Goal: Information Seeking & Learning: Learn about a topic

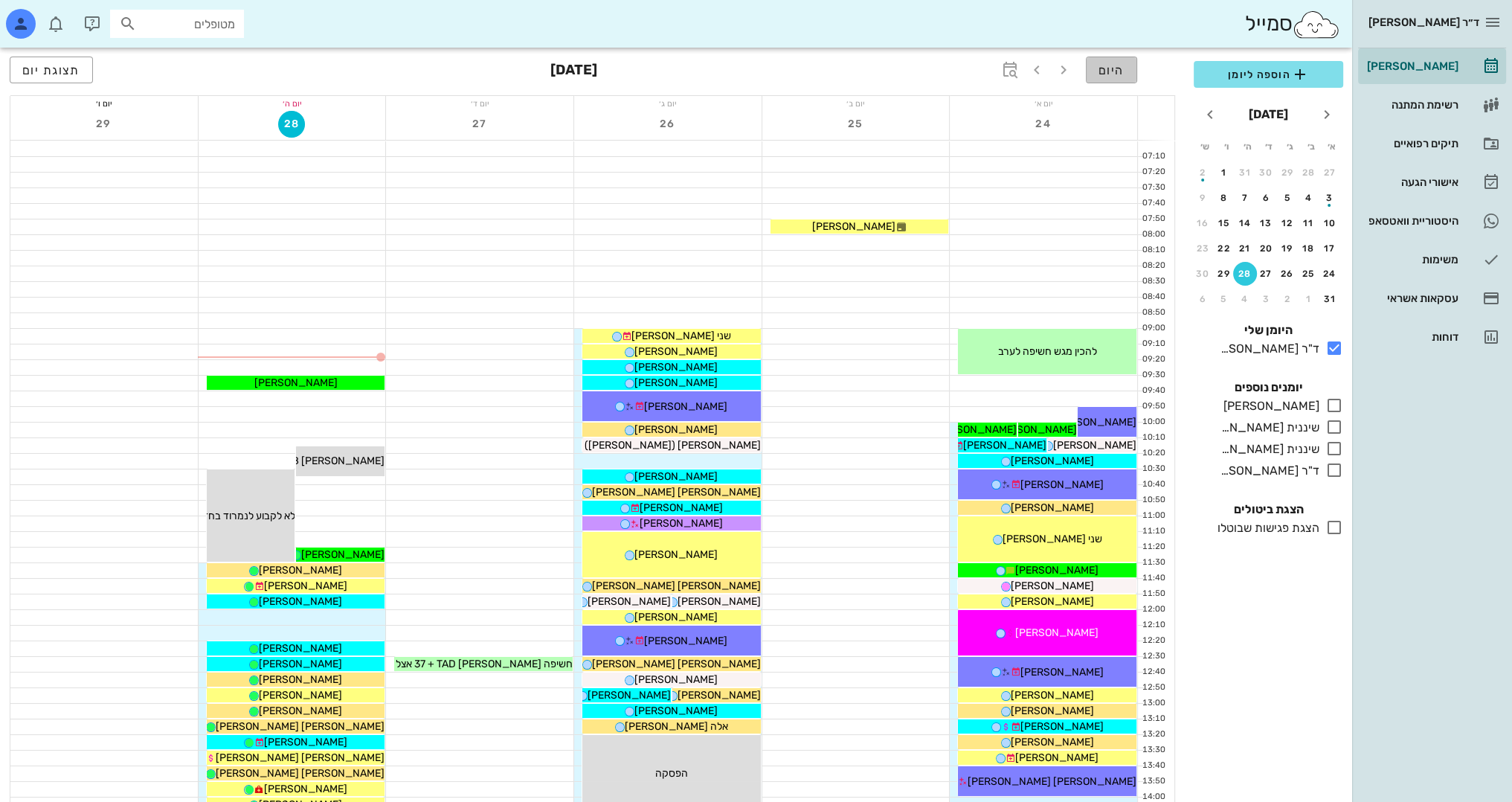
click at [1119, 73] on span "היום" at bounding box center [1112, 70] width 26 height 14
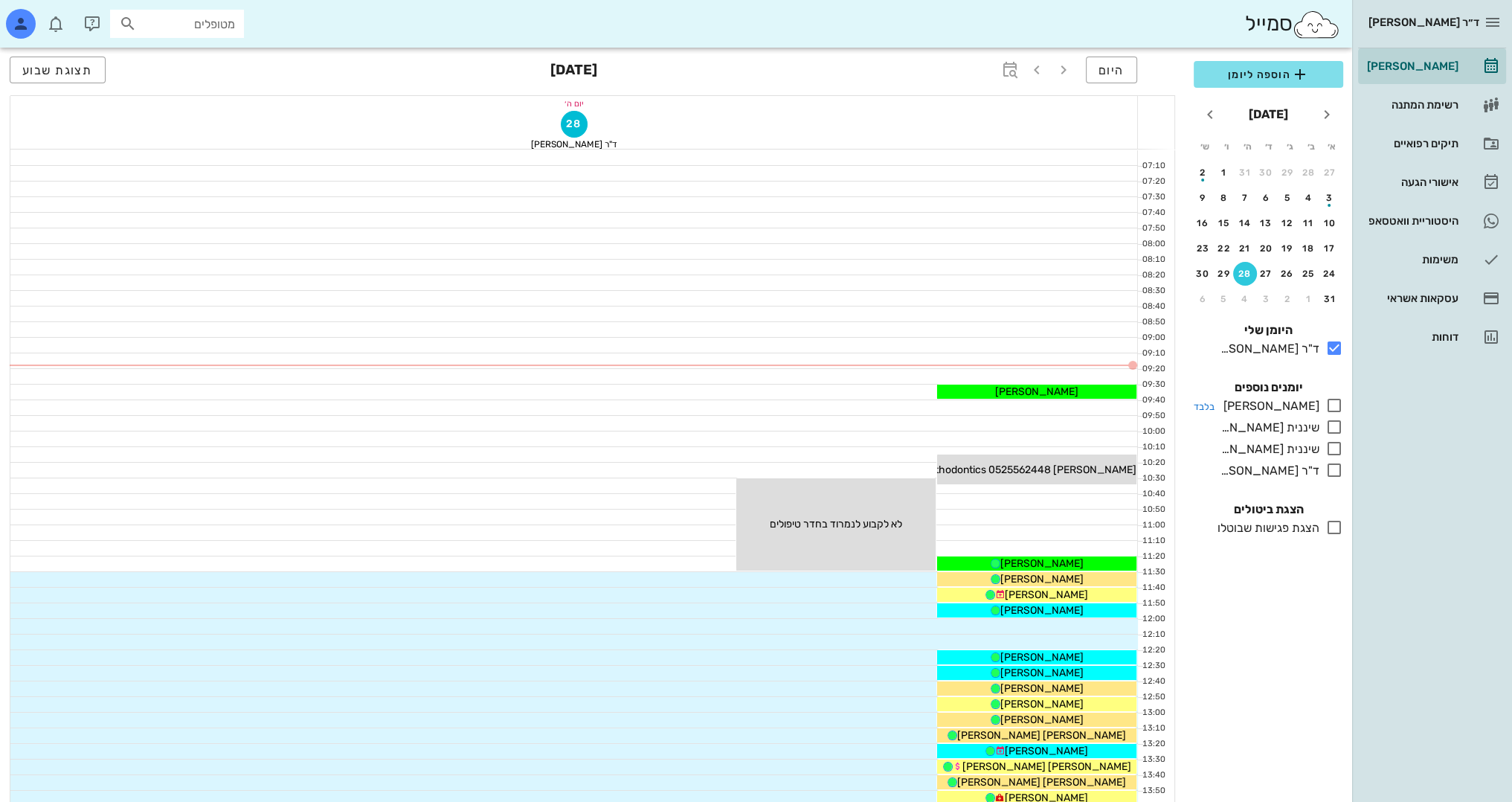
click at [1327, 403] on icon at bounding box center [1334, 406] width 18 height 18
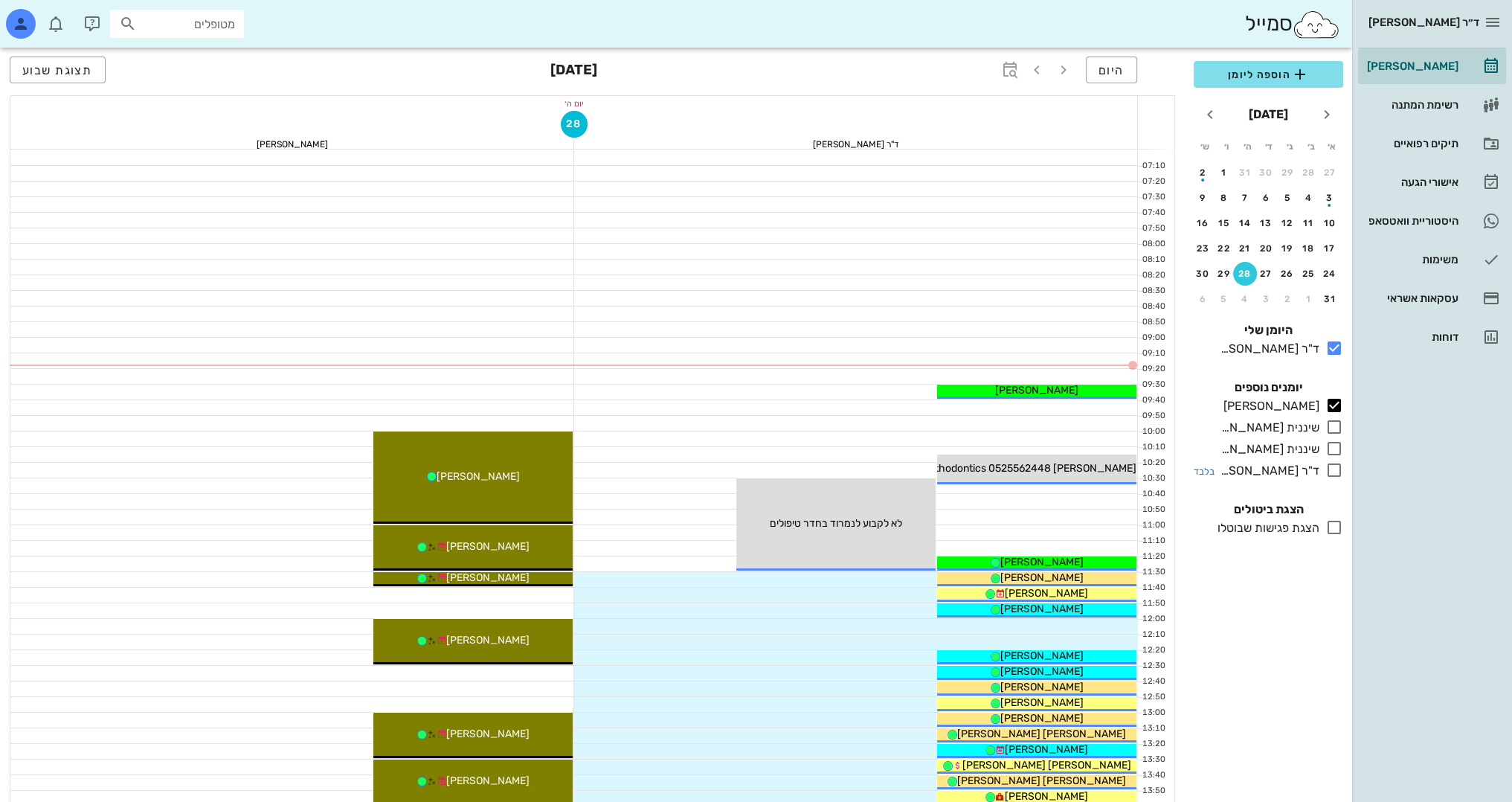
click at [1333, 466] on icon at bounding box center [1334, 471] width 18 height 18
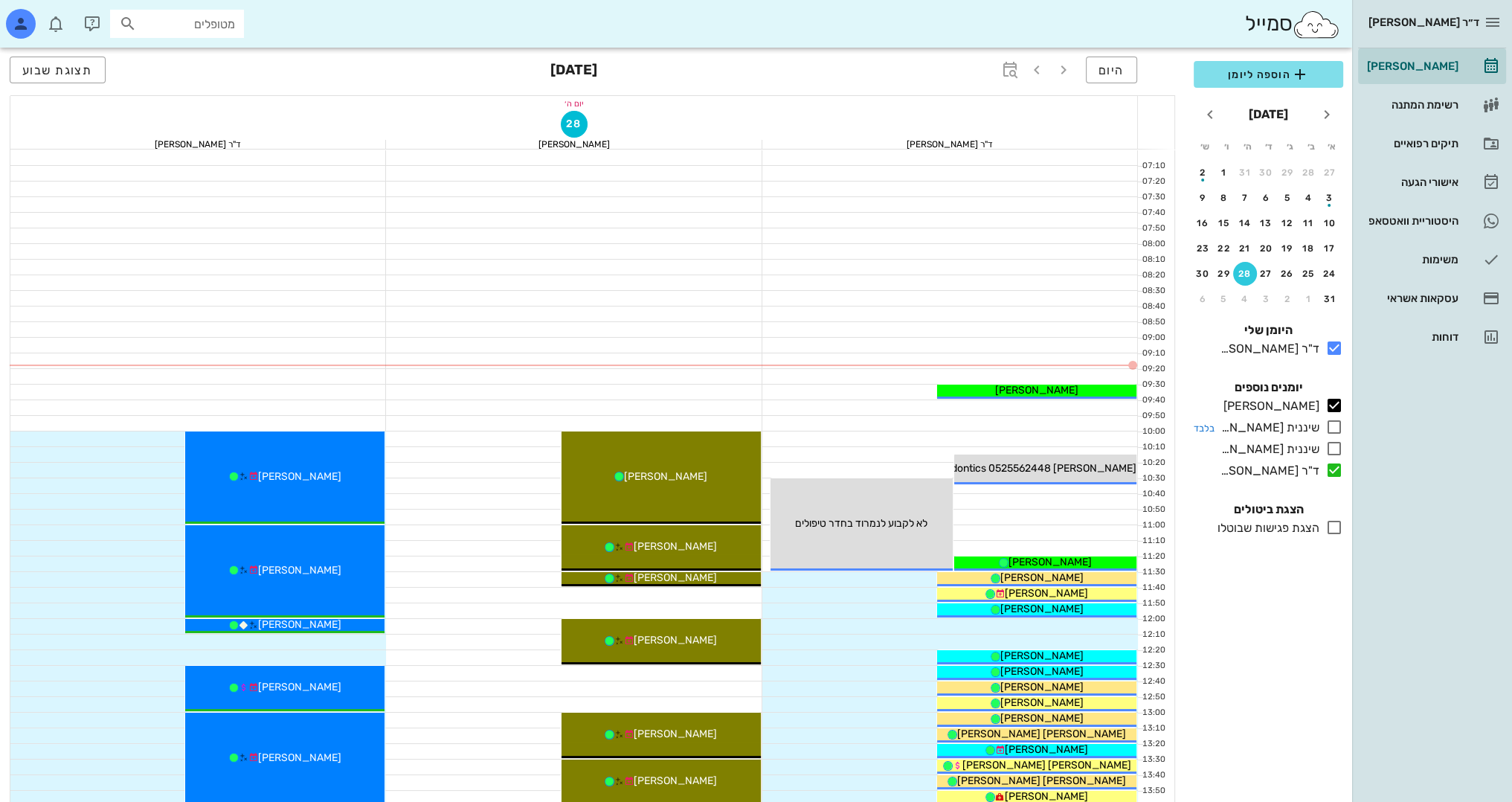
click at [1333, 427] on icon at bounding box center [1334, 428] width 18 height 18
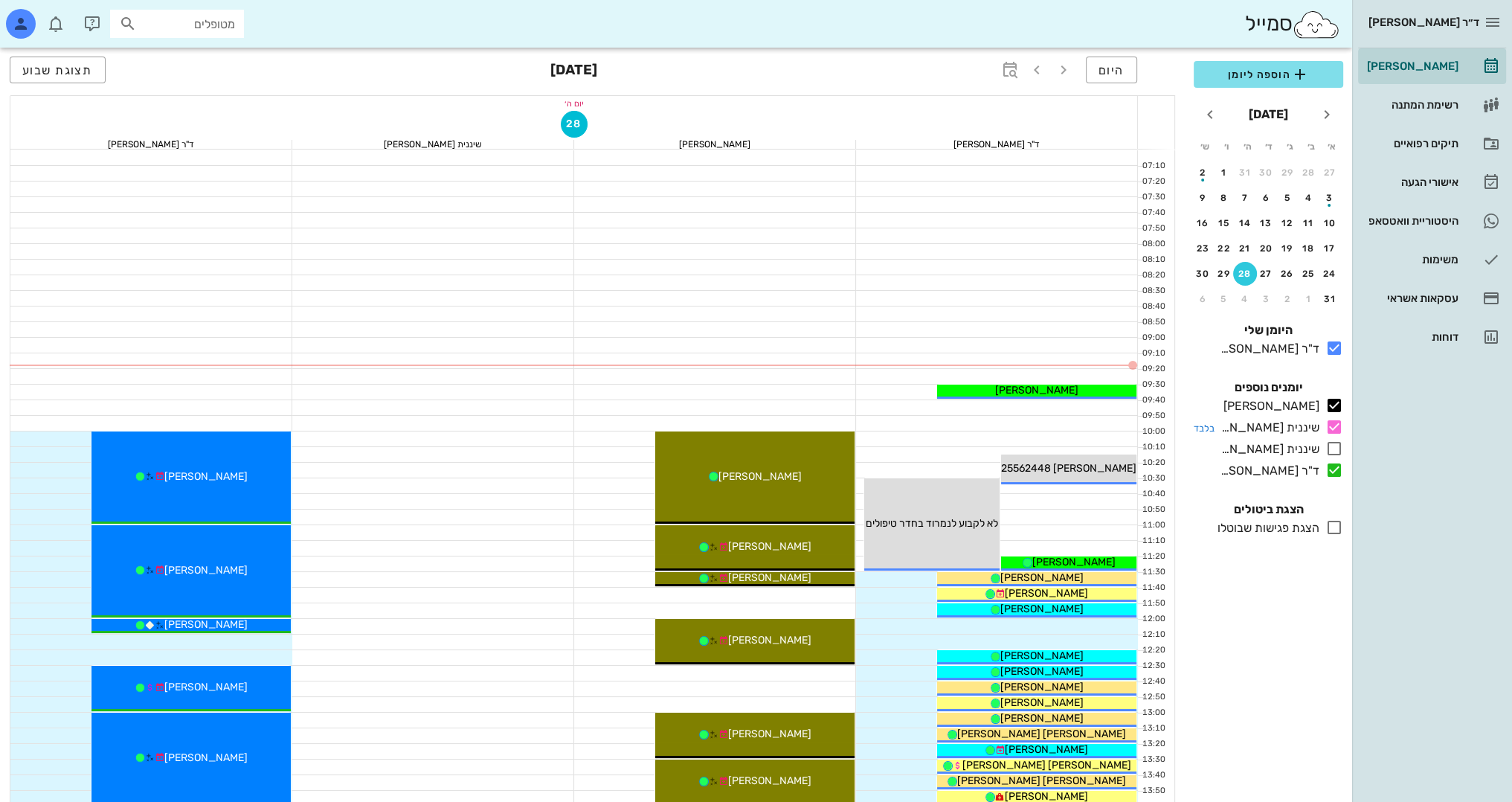
click at [1332, 427] on icon at bounding box center [1334, 428] width 18 height 18
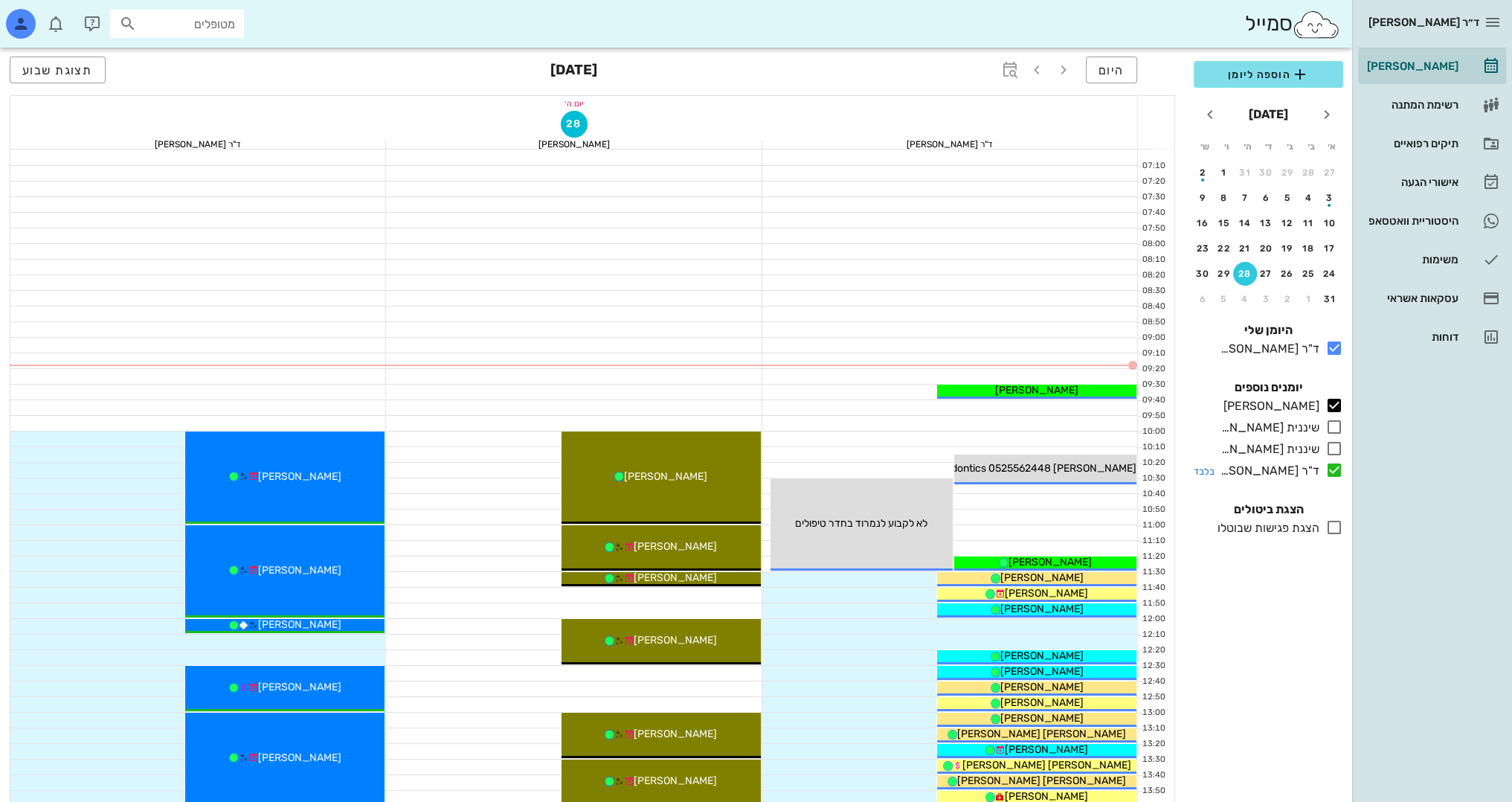
click at [1333, 471] on icon at bounding box center [1334, 471] width 18 height 18
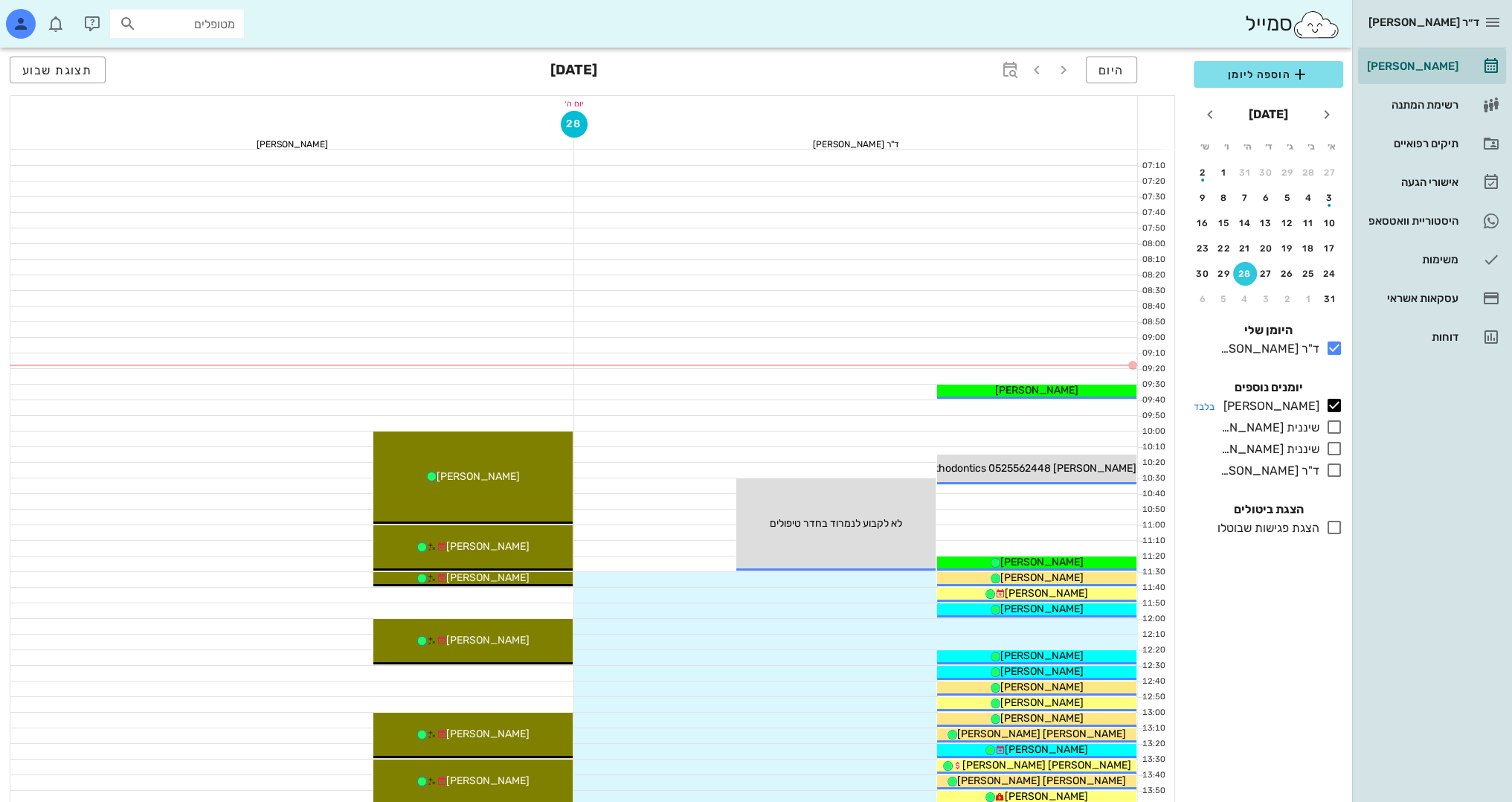
click at [1333, 406] on icon at bounding box center [1334, 406] width 18 height 18
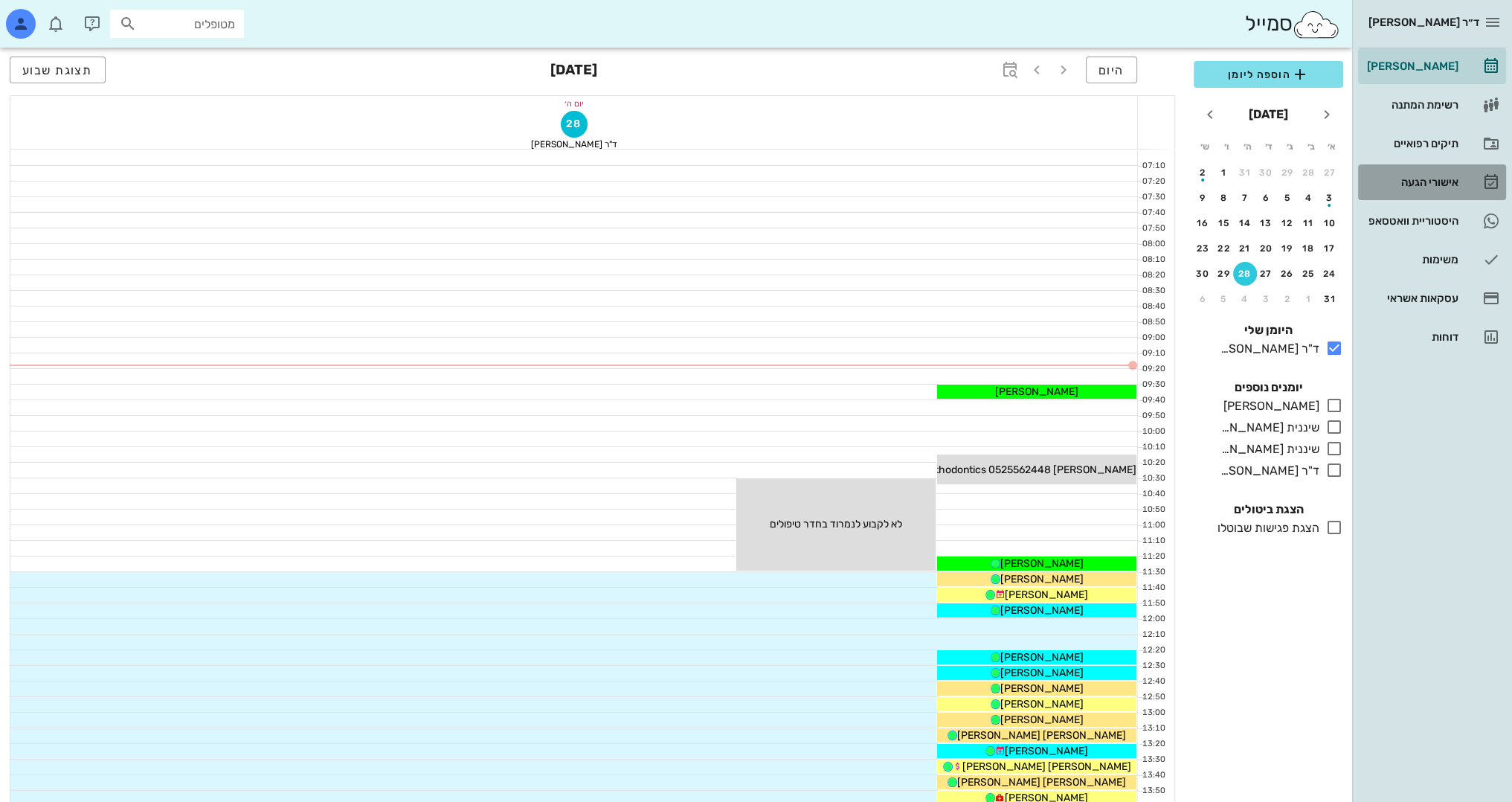
click at [1449, 189] on div "אישורי הגעה" at bounding box center [1411, 182] width 95 height 23
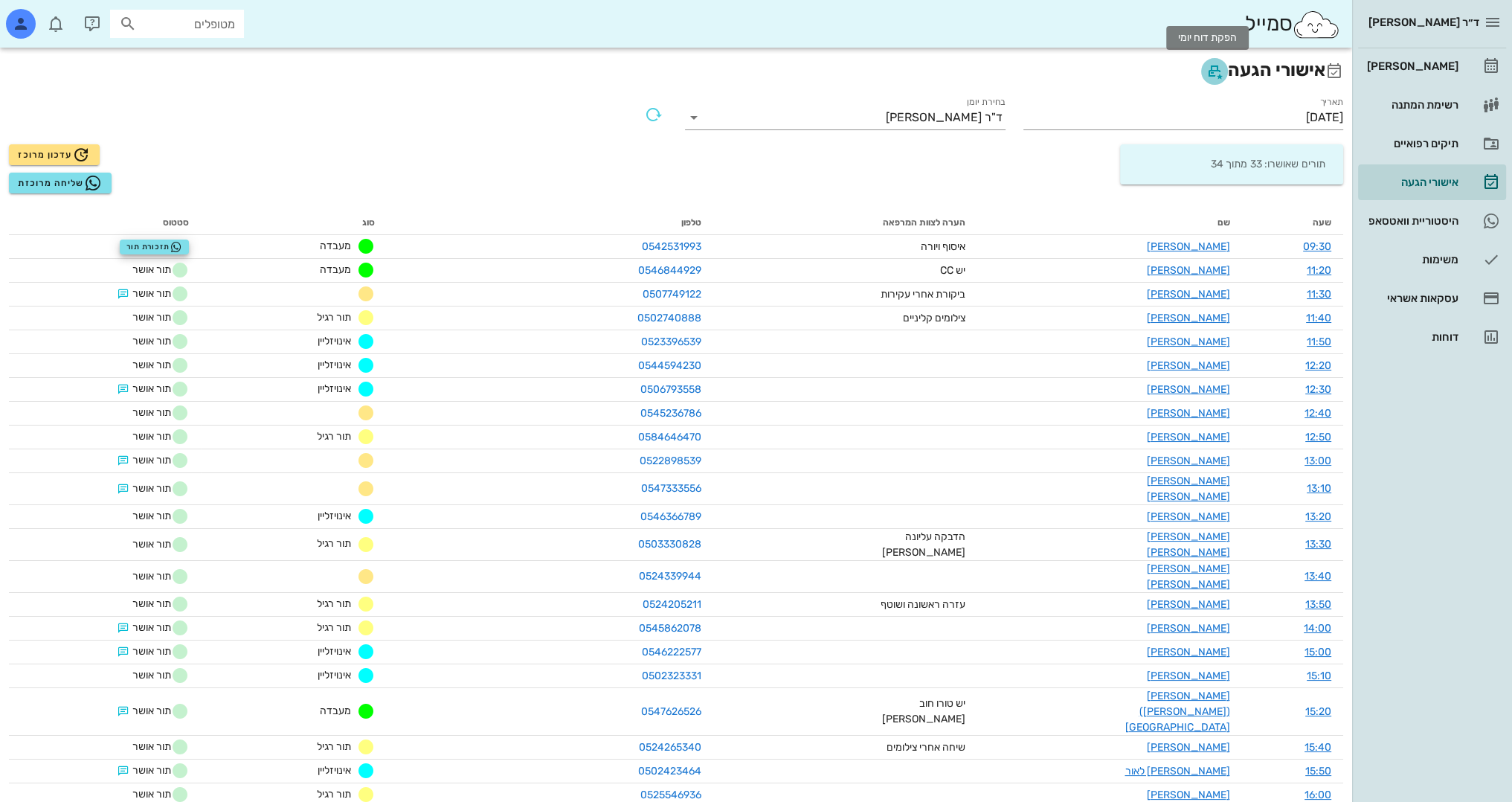
click at [1210, 69] on icon "button" at bounding box center [1214, 71] width 18 height 18
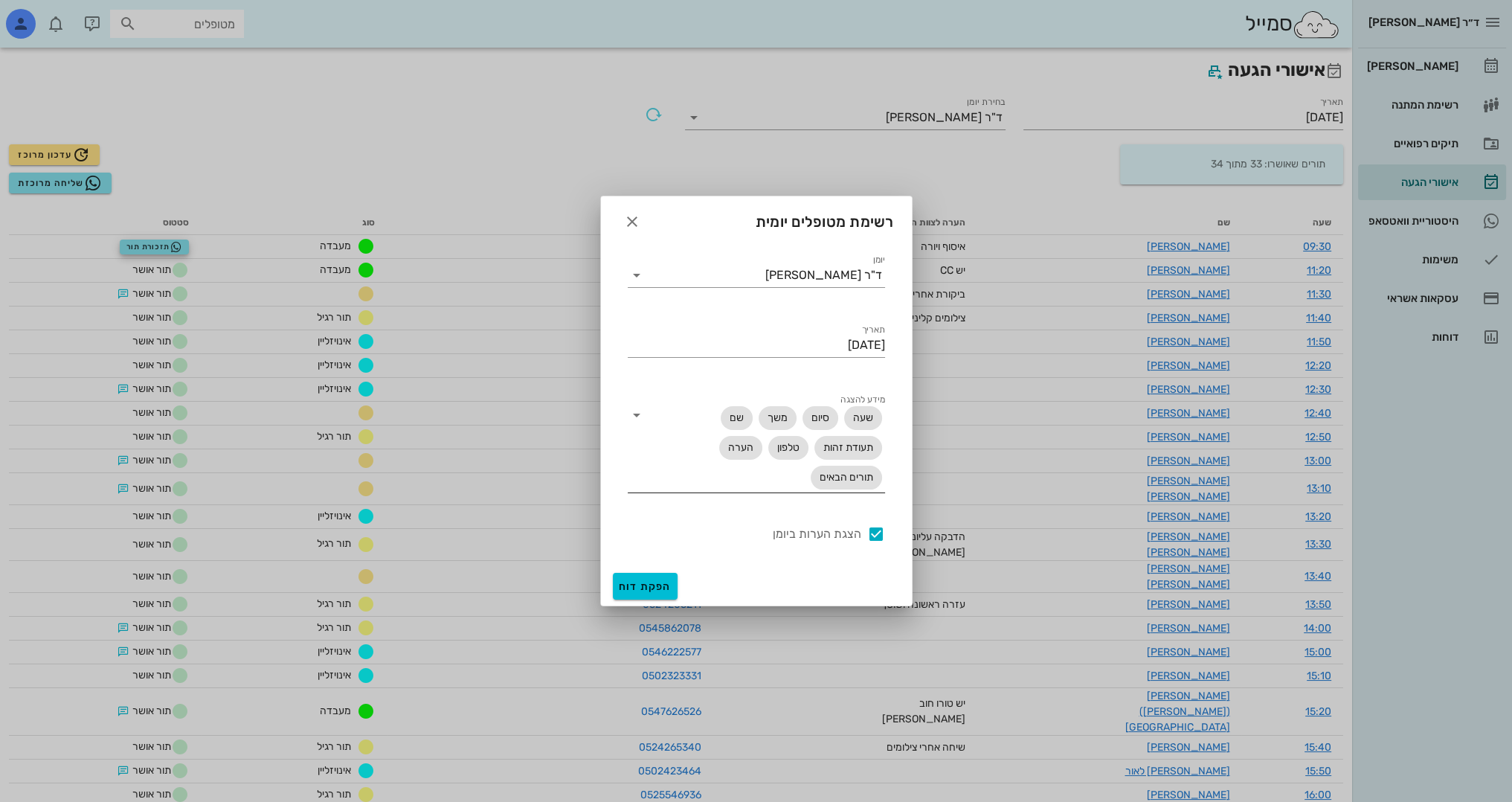
click at [637, 412] on icon at bounding box center [637, 415] width 18 height 18
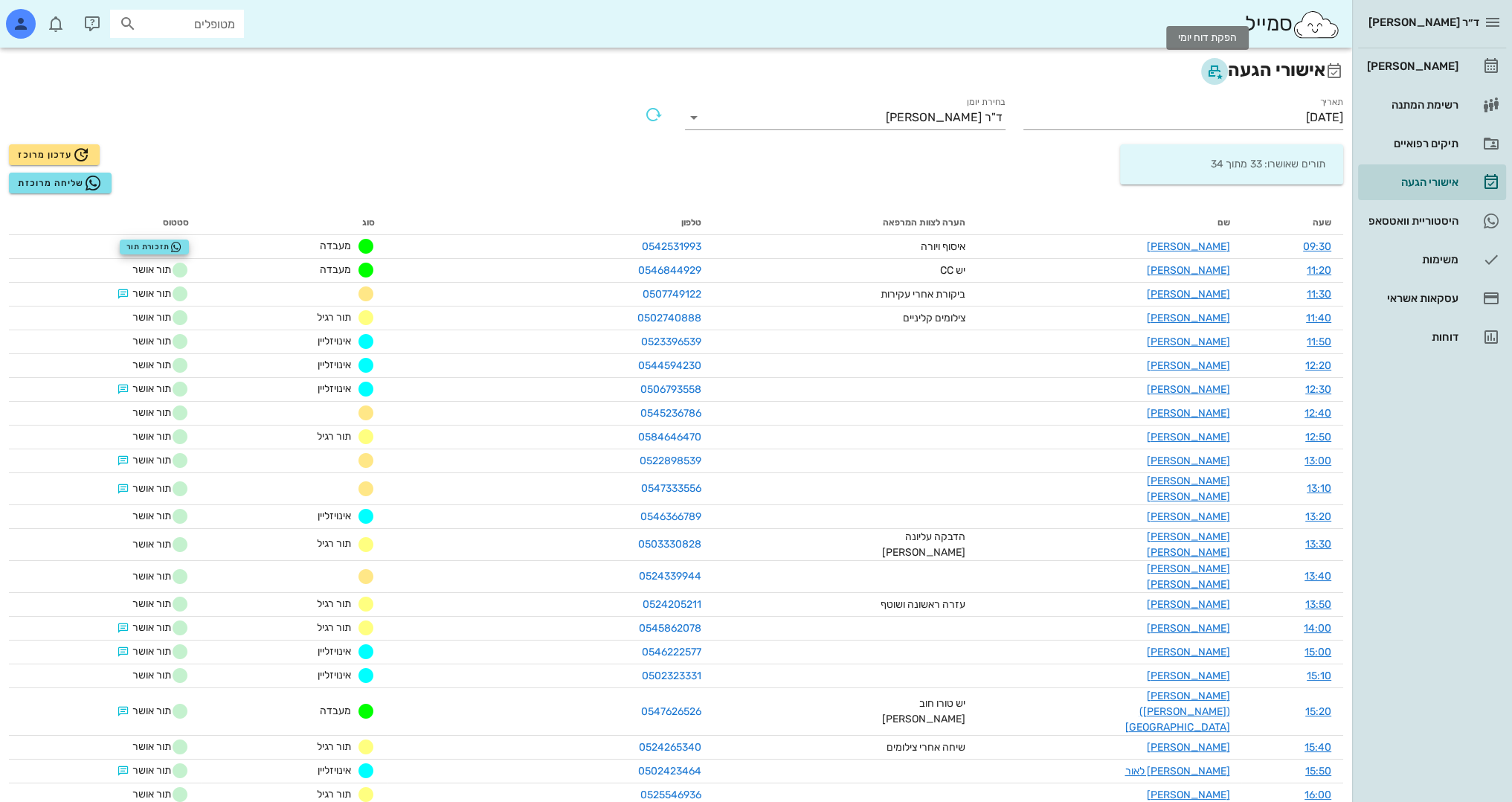
click at [1213, 73] on icon "button" at bounding box center [1214, 71] width 18 height 18
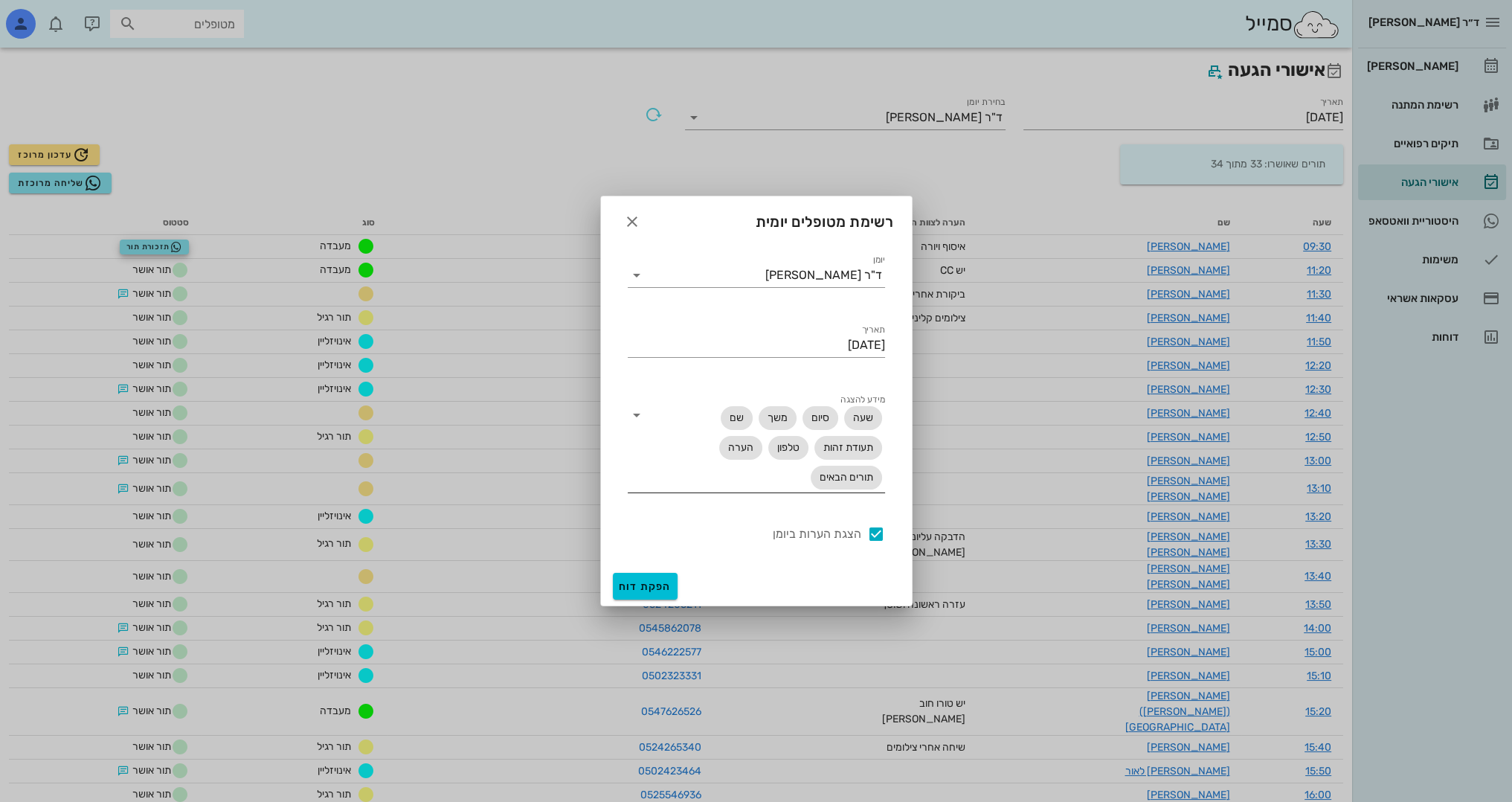
click at [631, 410] on icon at bounding box center [637, 415] width 18 height 18
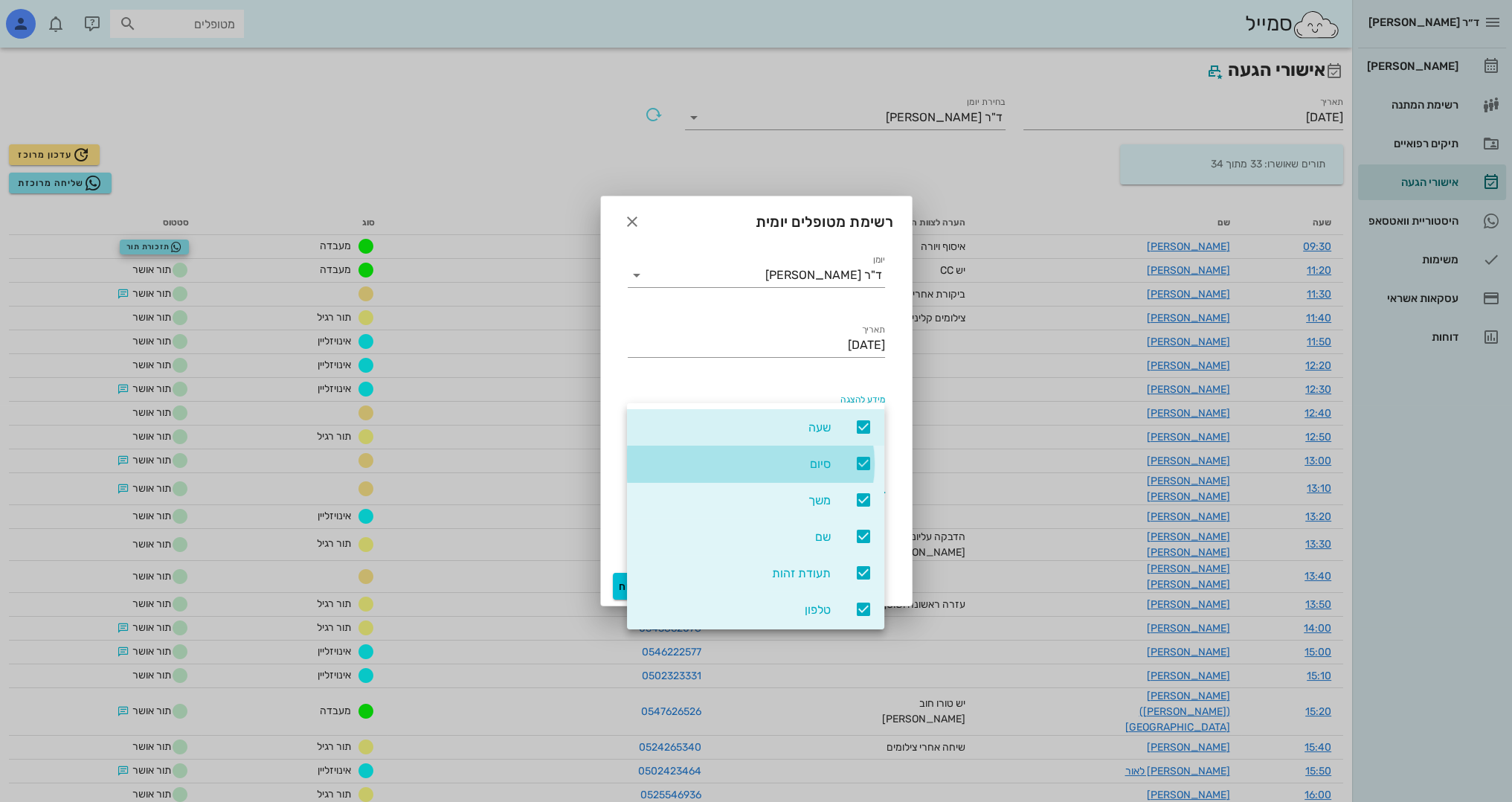
drag, startPoint x: 863, startPoint y: 466, endPoint x: 872, endPoint y: 466, distance: 9.0
click at [866, 466] on icon at bounding box center [864, 464] width 18 height 18
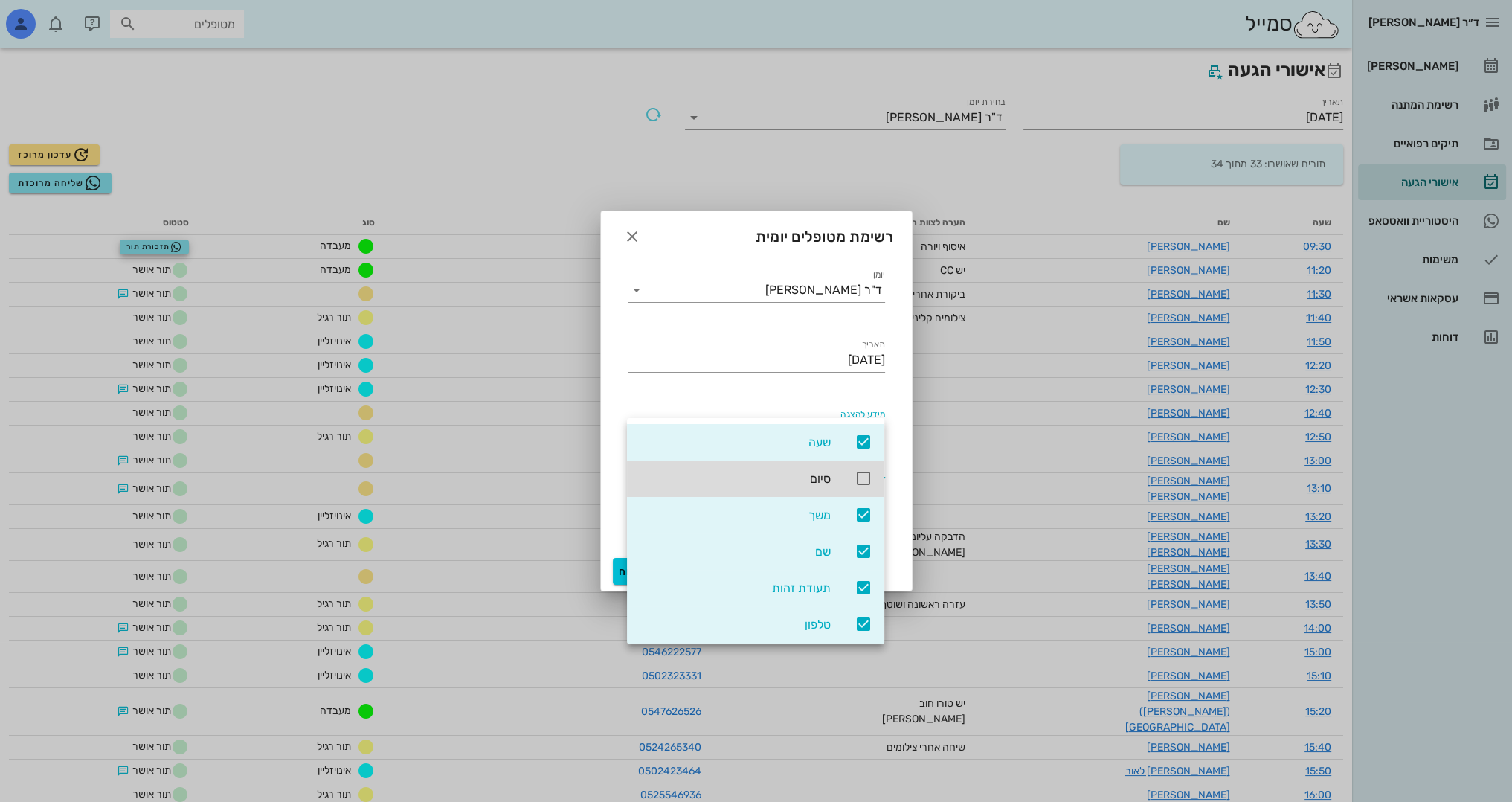
click at [866, 521] on icon at bounding box center [864, 515] width 18 height 18
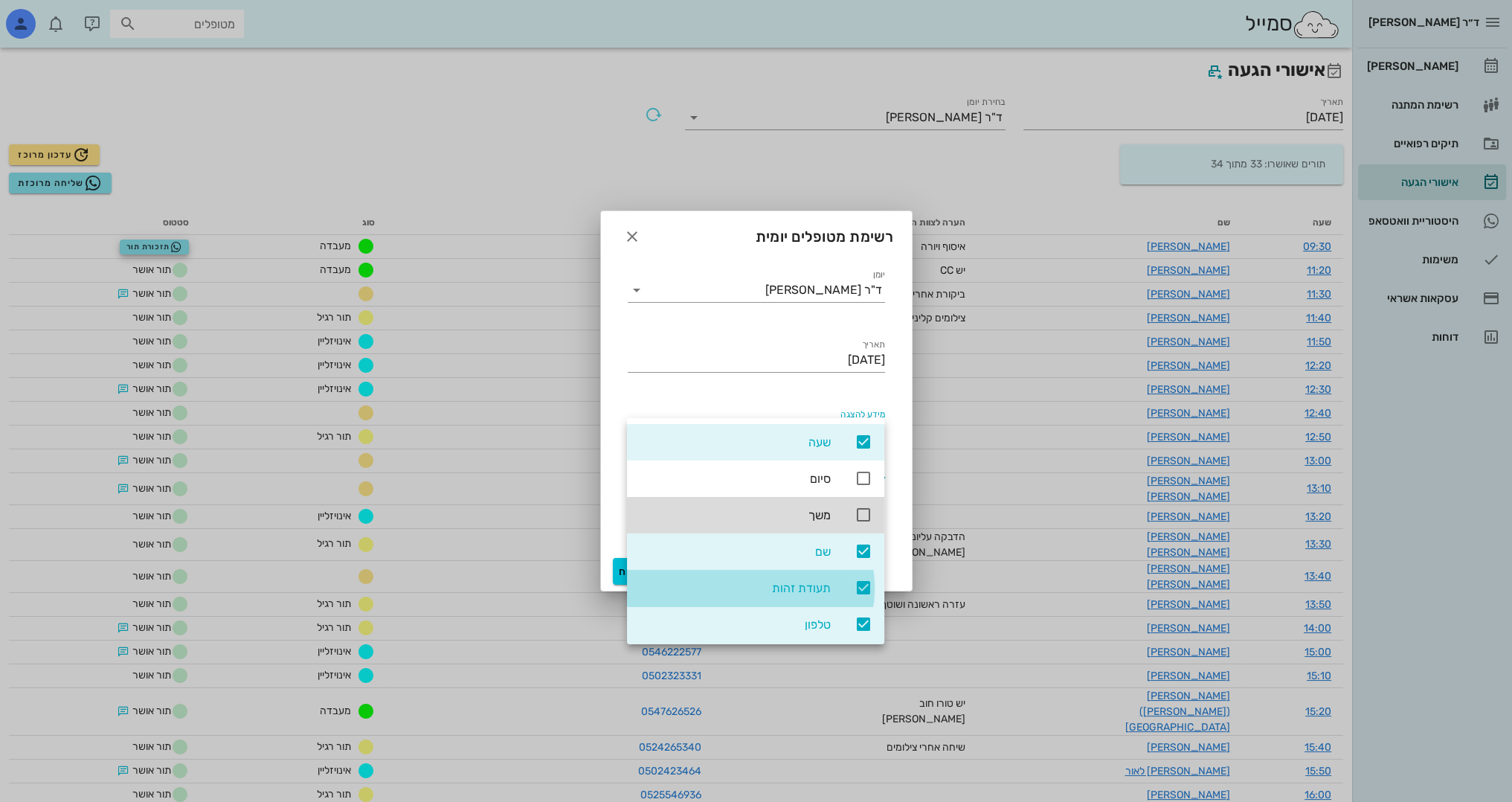
click at [869, 580] on icon at bounding box center [864, 588] width 18 height 18
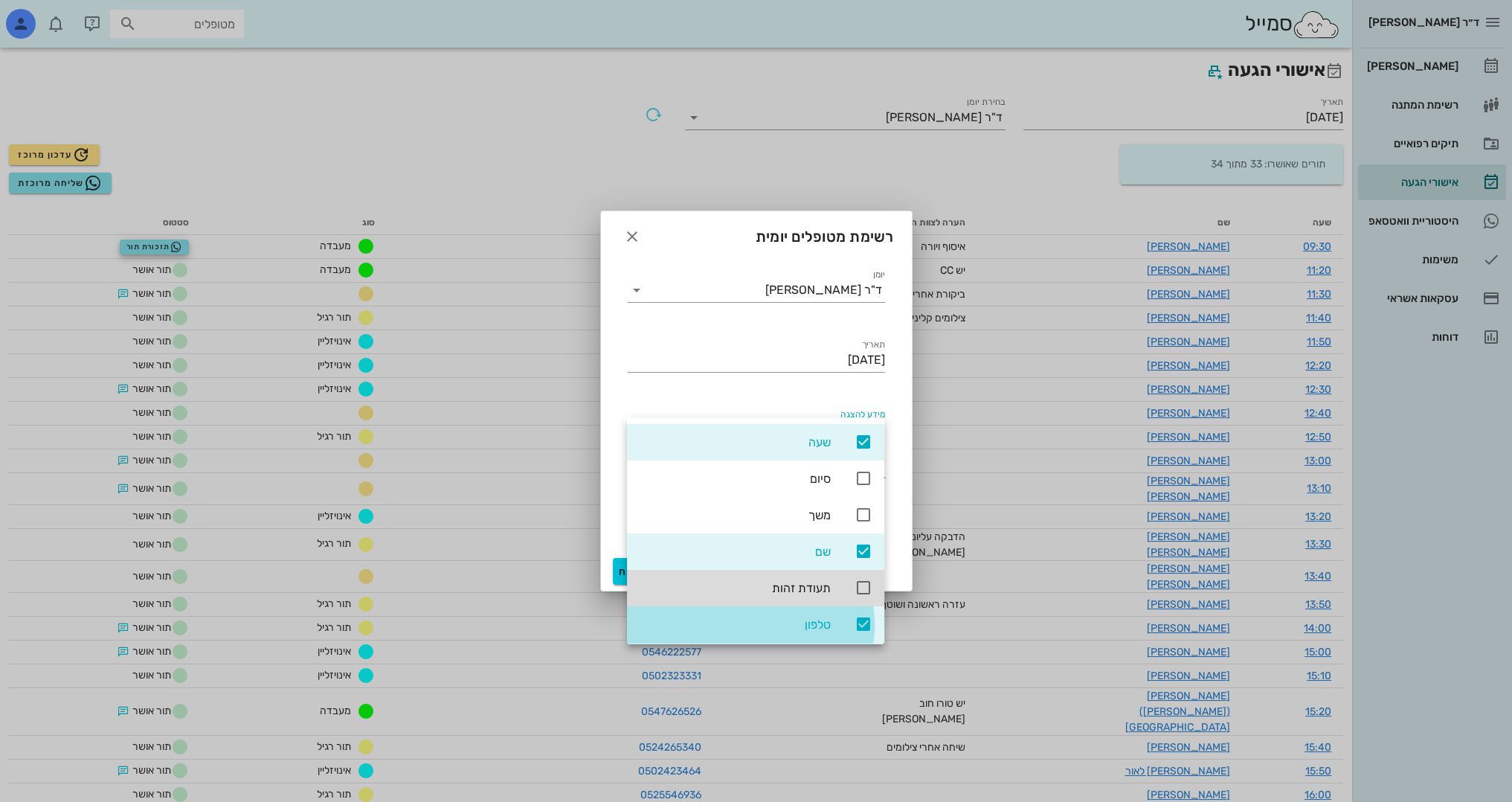
click at [872, 631] on div "טלפון" at bounding box center [756, 624] width 257 height 36
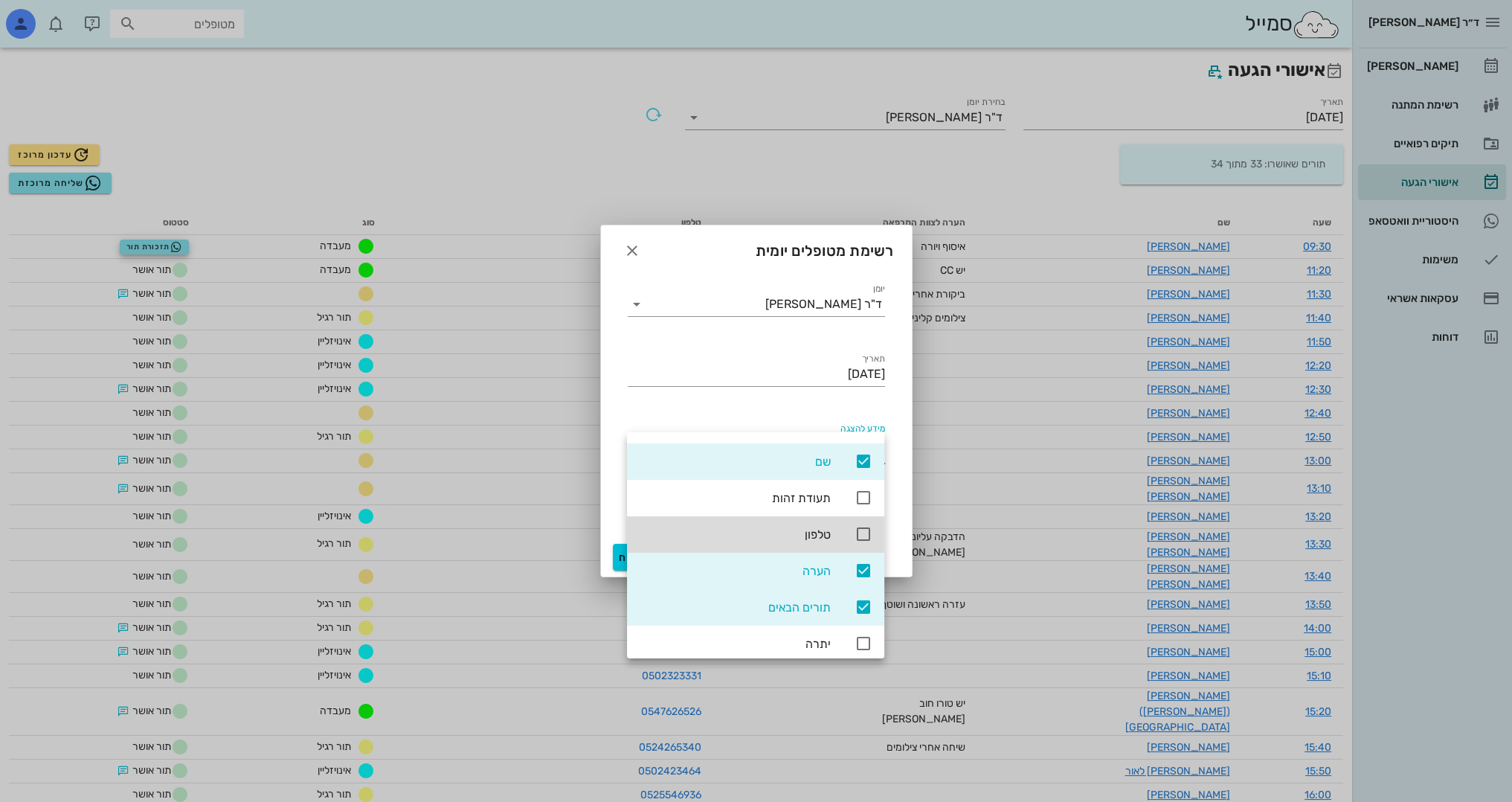
scroll to position [113, 0]
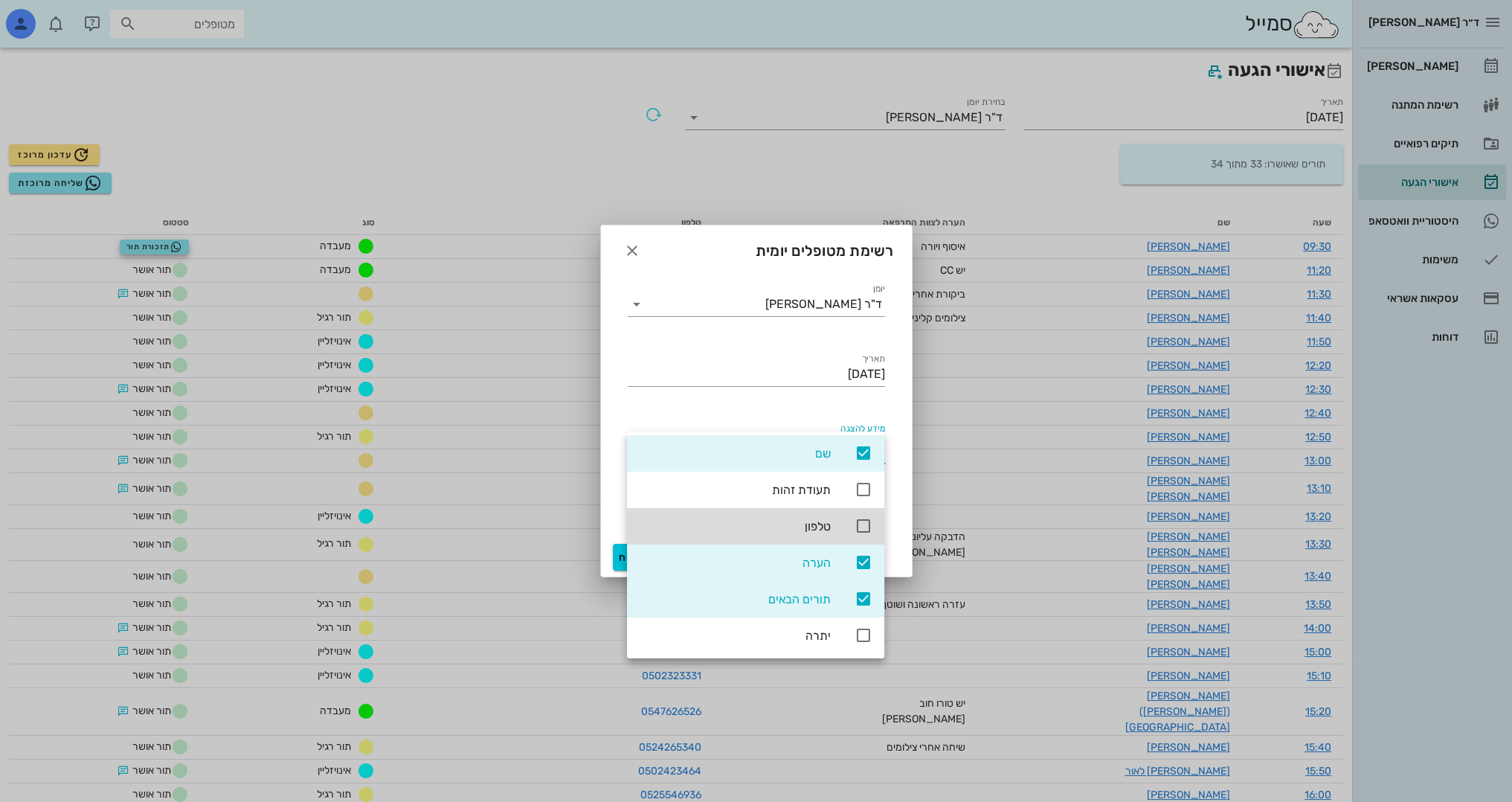
click at [861, 607] on div "תורים הבאים" at bounding box center [756, 599] width 257 height 36
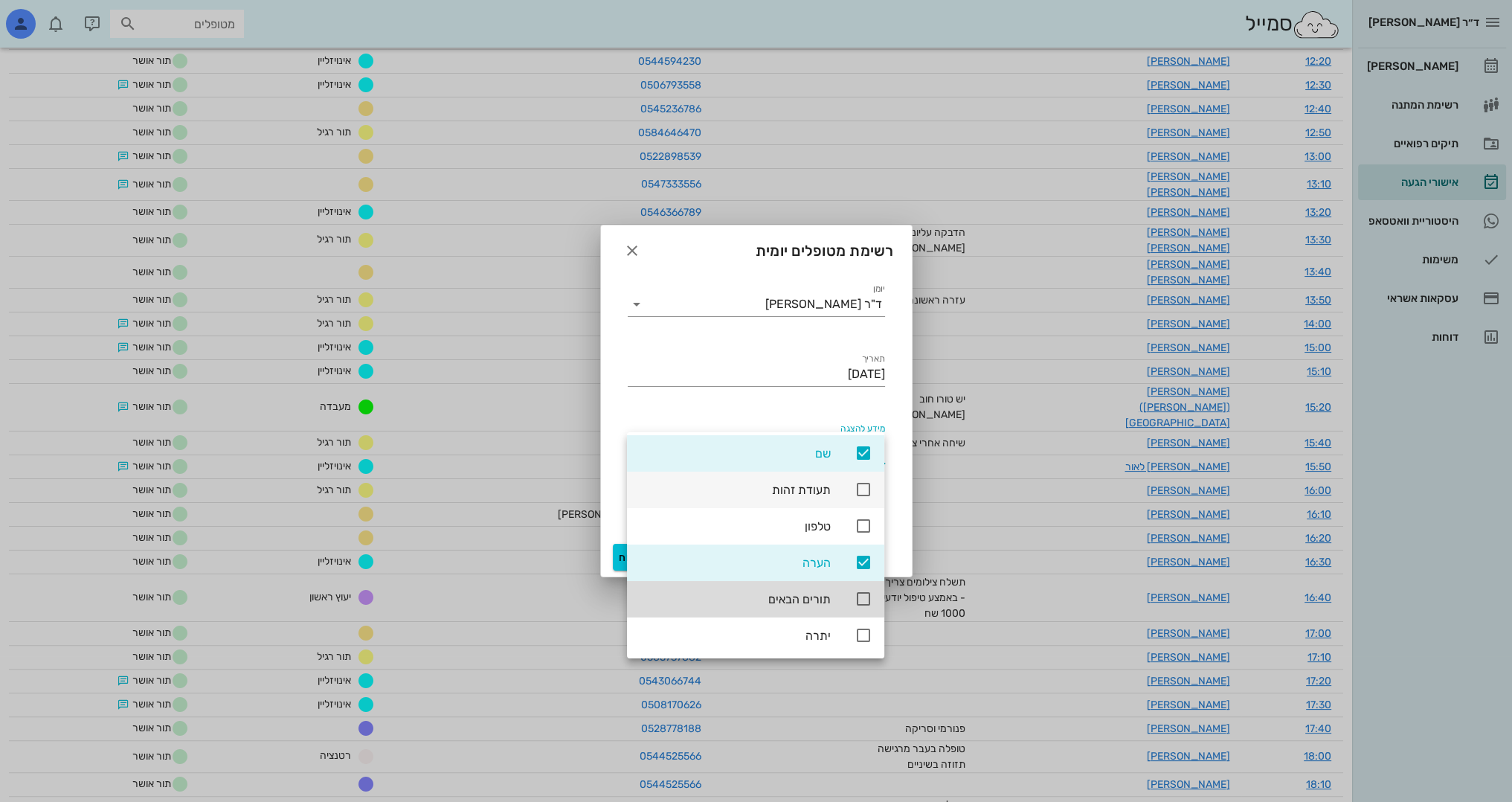
scroll to position [319, 0]
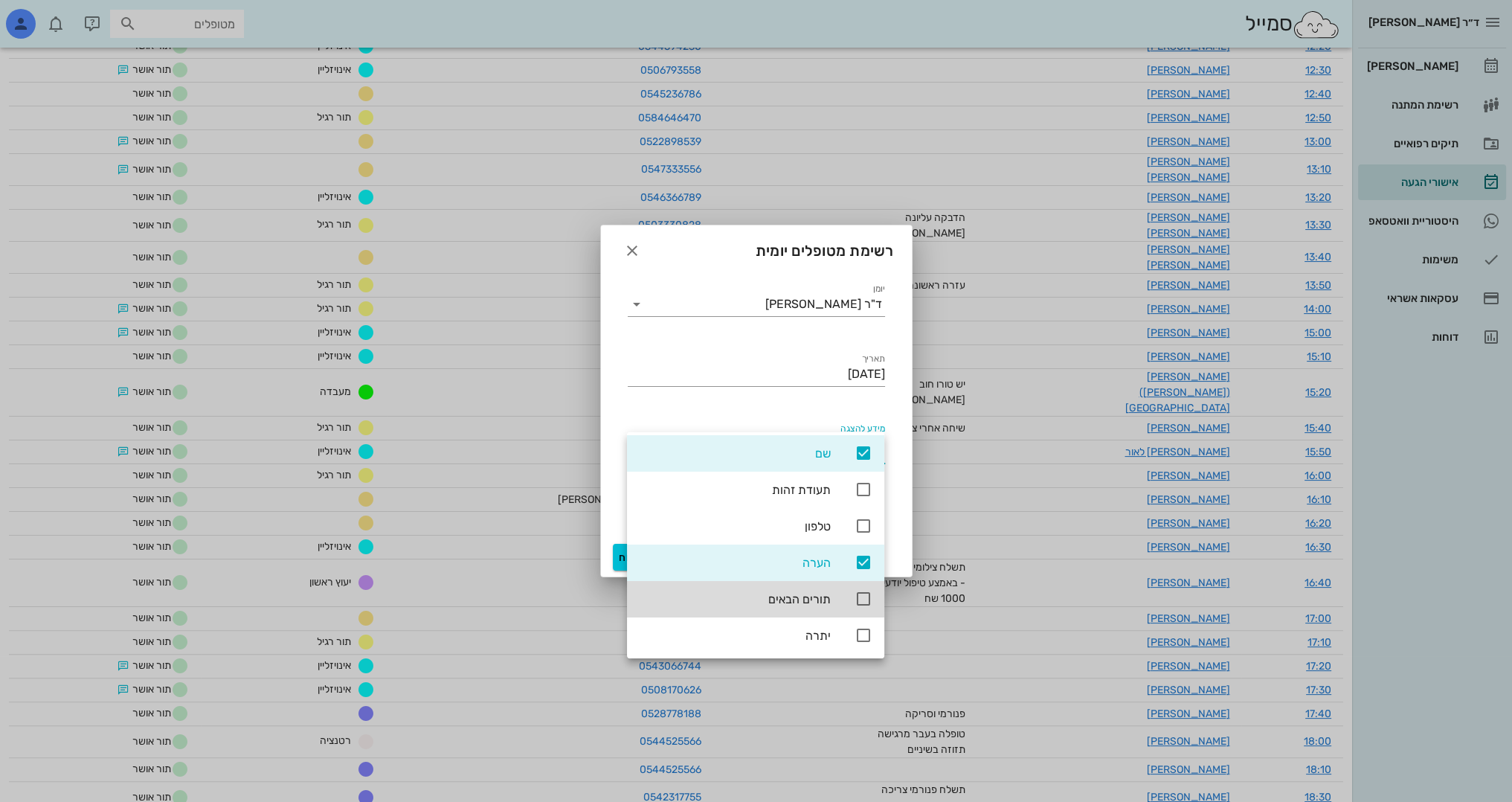
click at [623, 380] on div "תאריך 28/08/2025" at bounding box center [756, 377] width 275 height 70
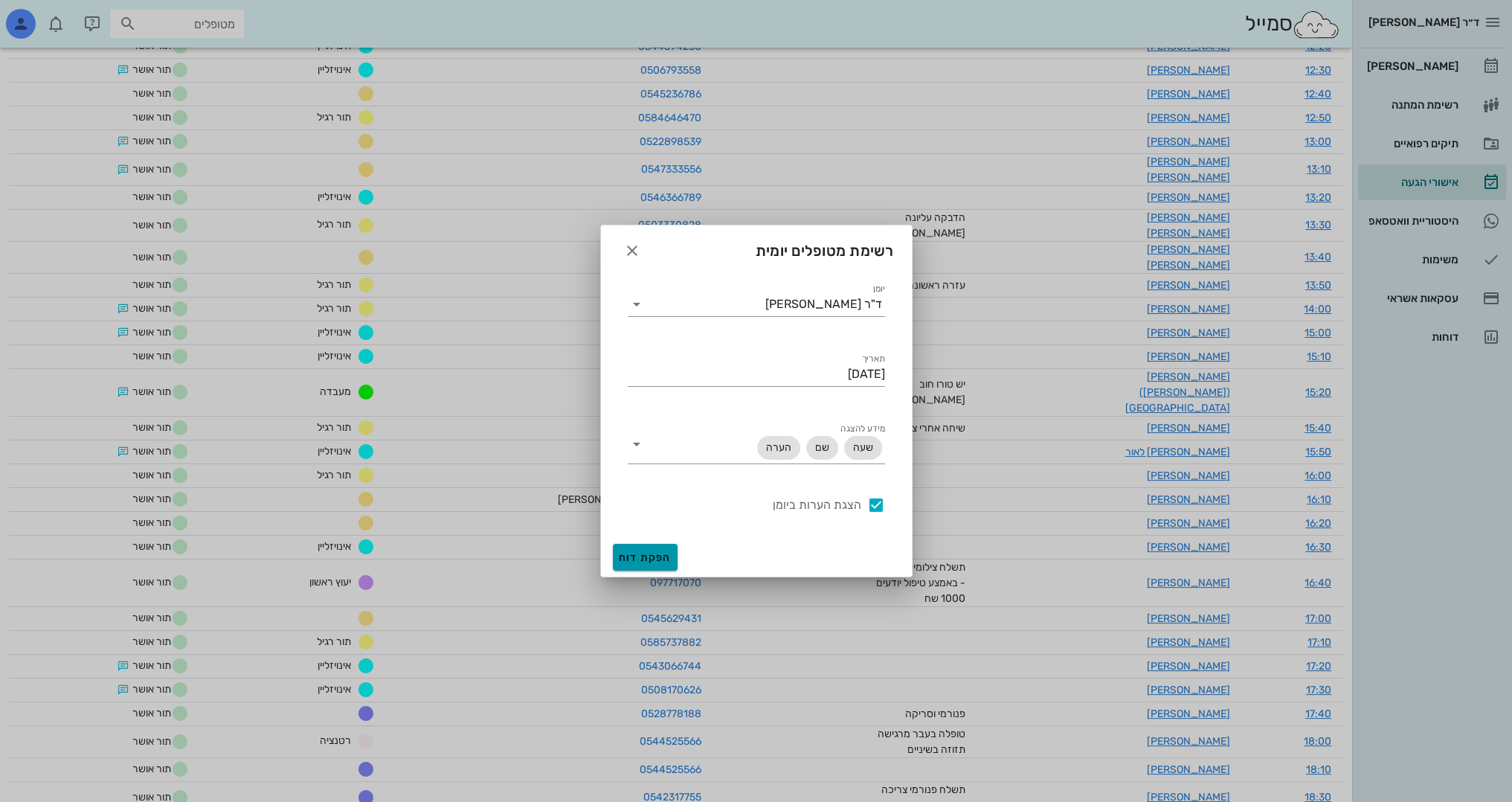
click at [648, 558] on span "הפקת דוח" at bounding box center [645, 558] width 53 height 13
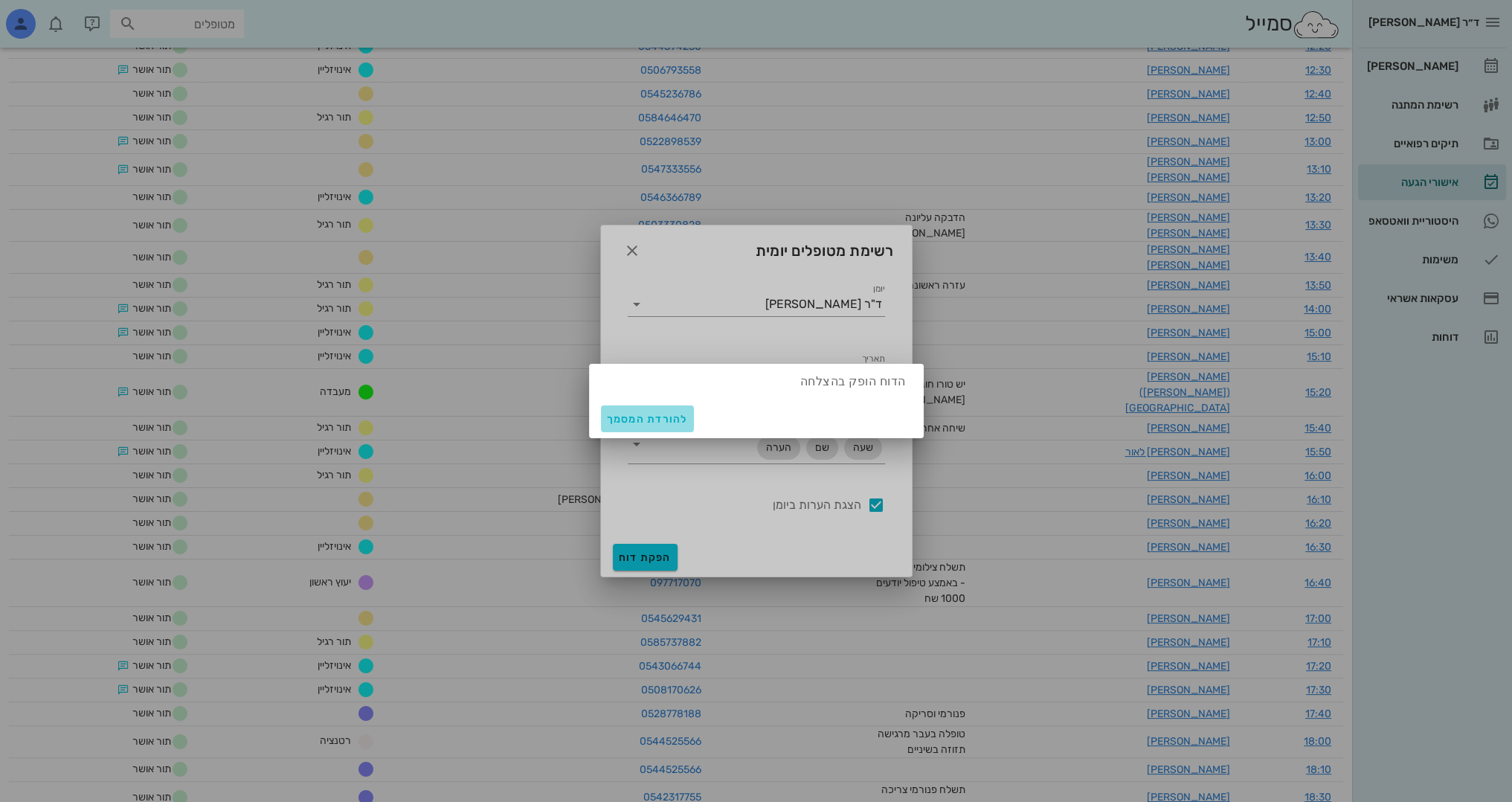
click at [662, 421] on span "להורדת המסמך" at bounding box center [647, 419] width 81 height 13
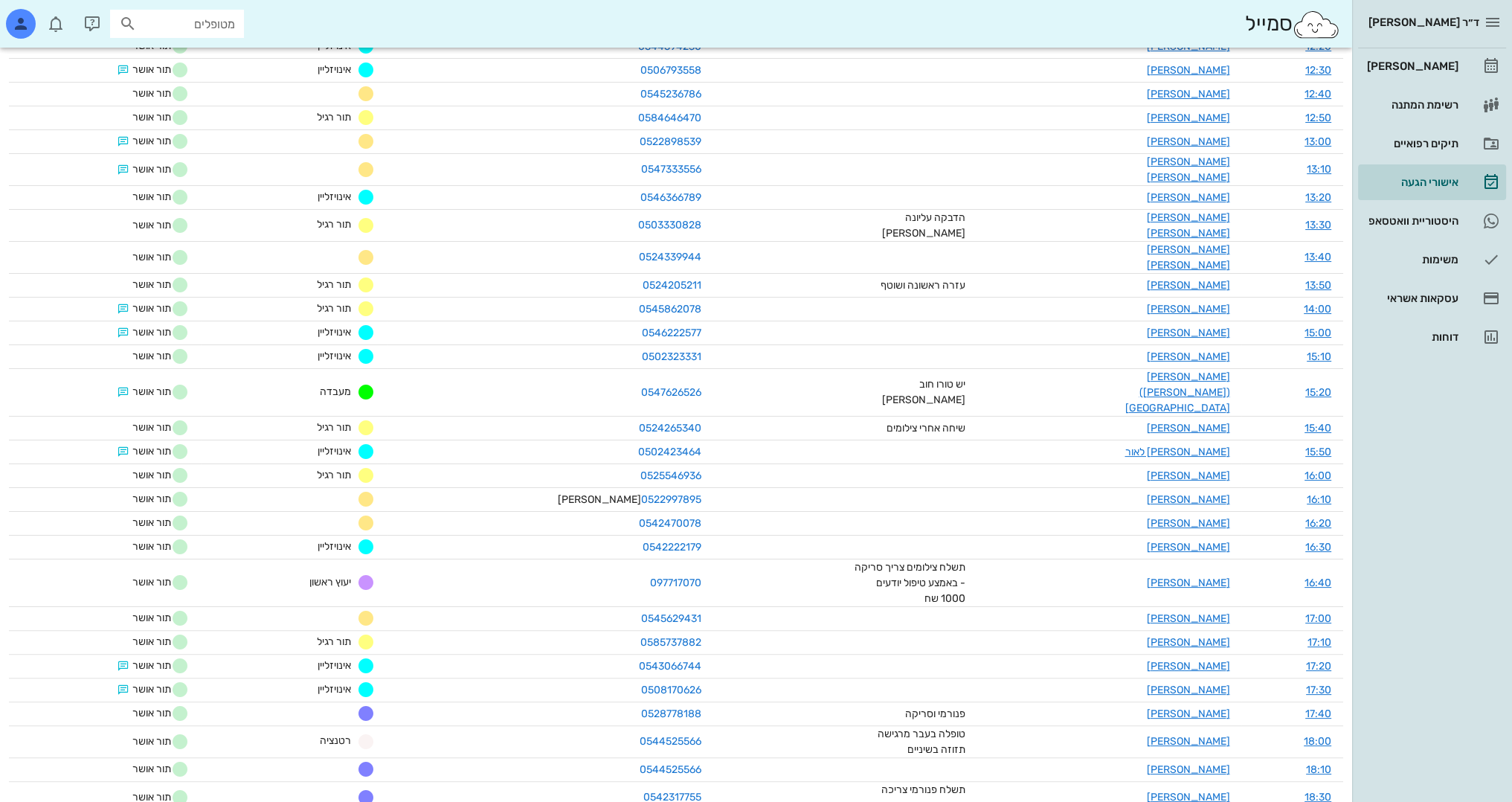
drag, startPoint x: 945, startPoint y: 743, endPoint x: 952, endPoint y: 790, distance: 47.5
click at [952, 797] on div "שעה שם הערה לצוות המרפאה טלפון סוג סטטוס 09:30 טל עודד איסוף ויורה 0542531993 מ…" at bounding box center [676, 367] width 1352 height 969
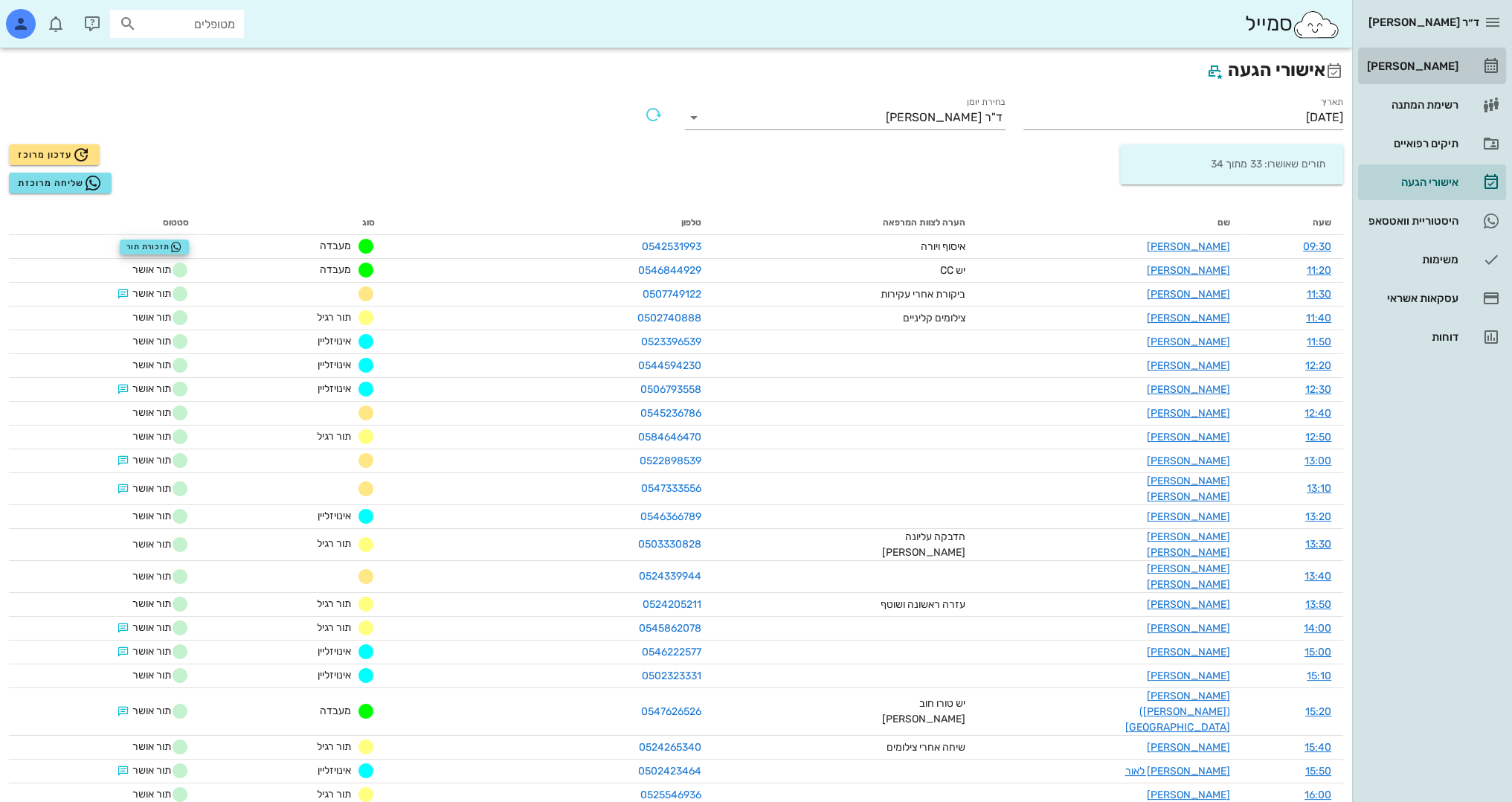
click at [1425, 71] on div "[PERSON_NAME]" at bounding box center [1411, 66] width 95 height 12
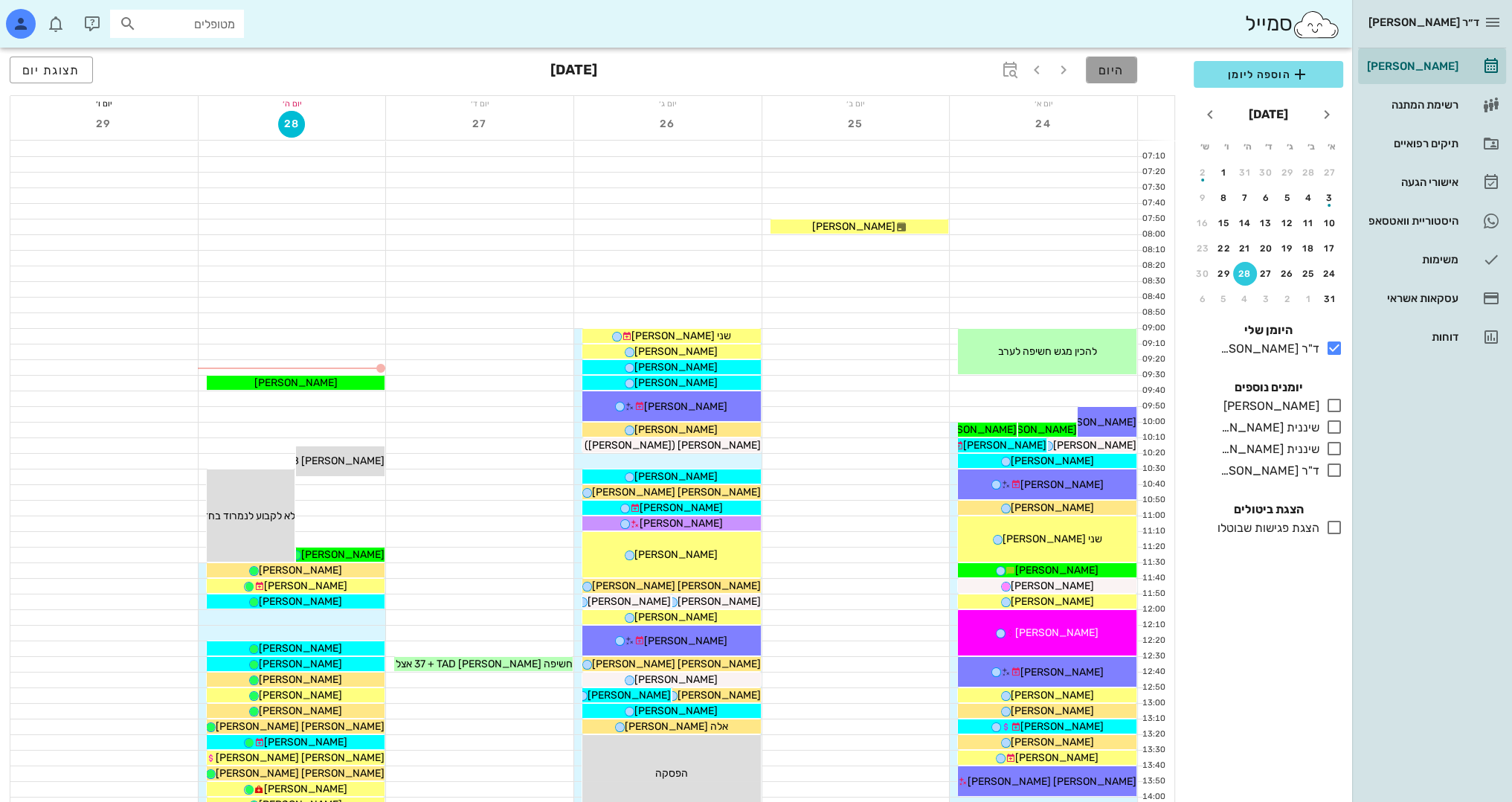
click at [1116, 58] on button "היום" at bounding box center [1112, 70] width 51 height 27
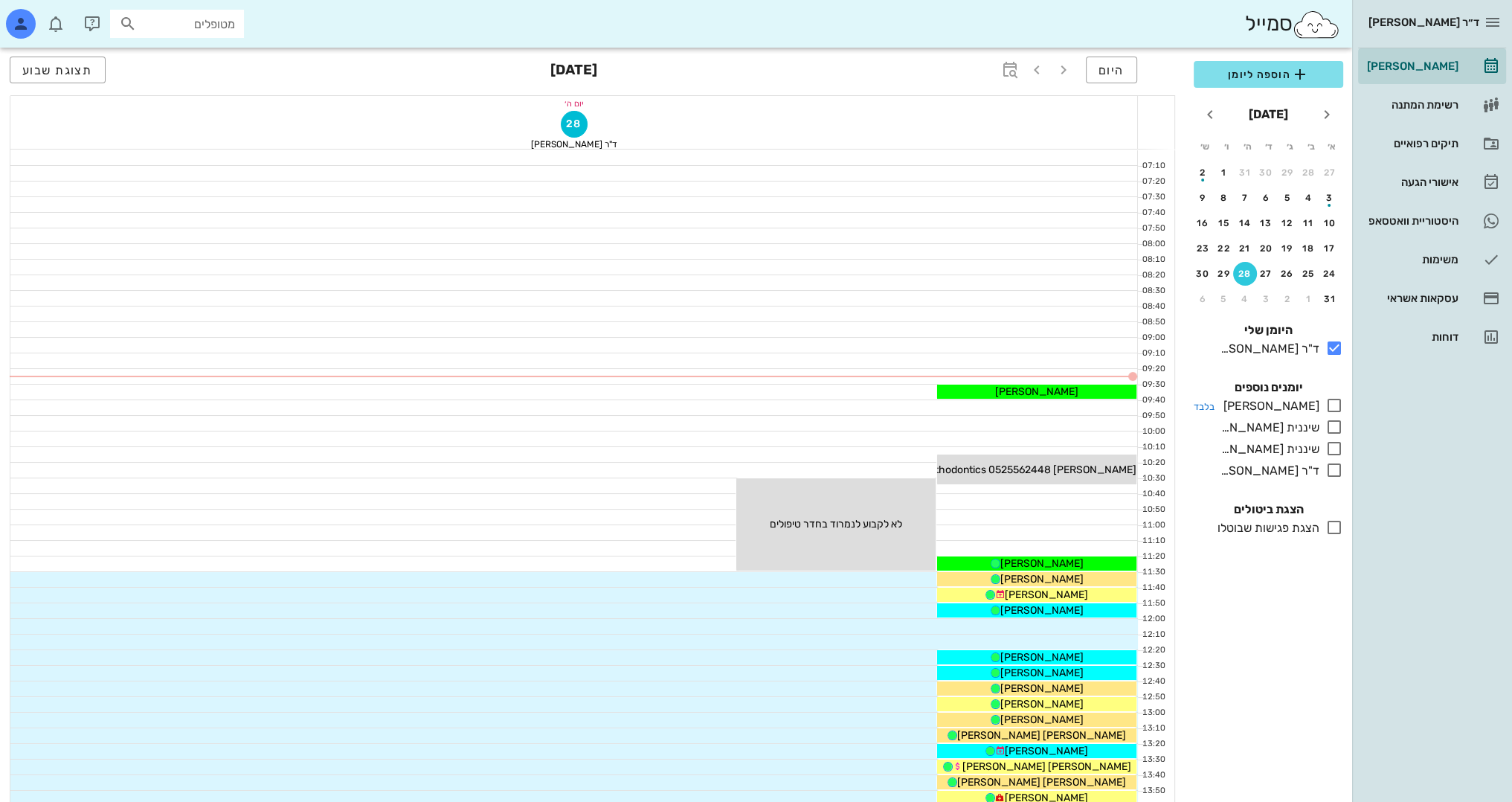
click at [1333, 398] on icon at bounding box center [1334, 406] width 18 height 18
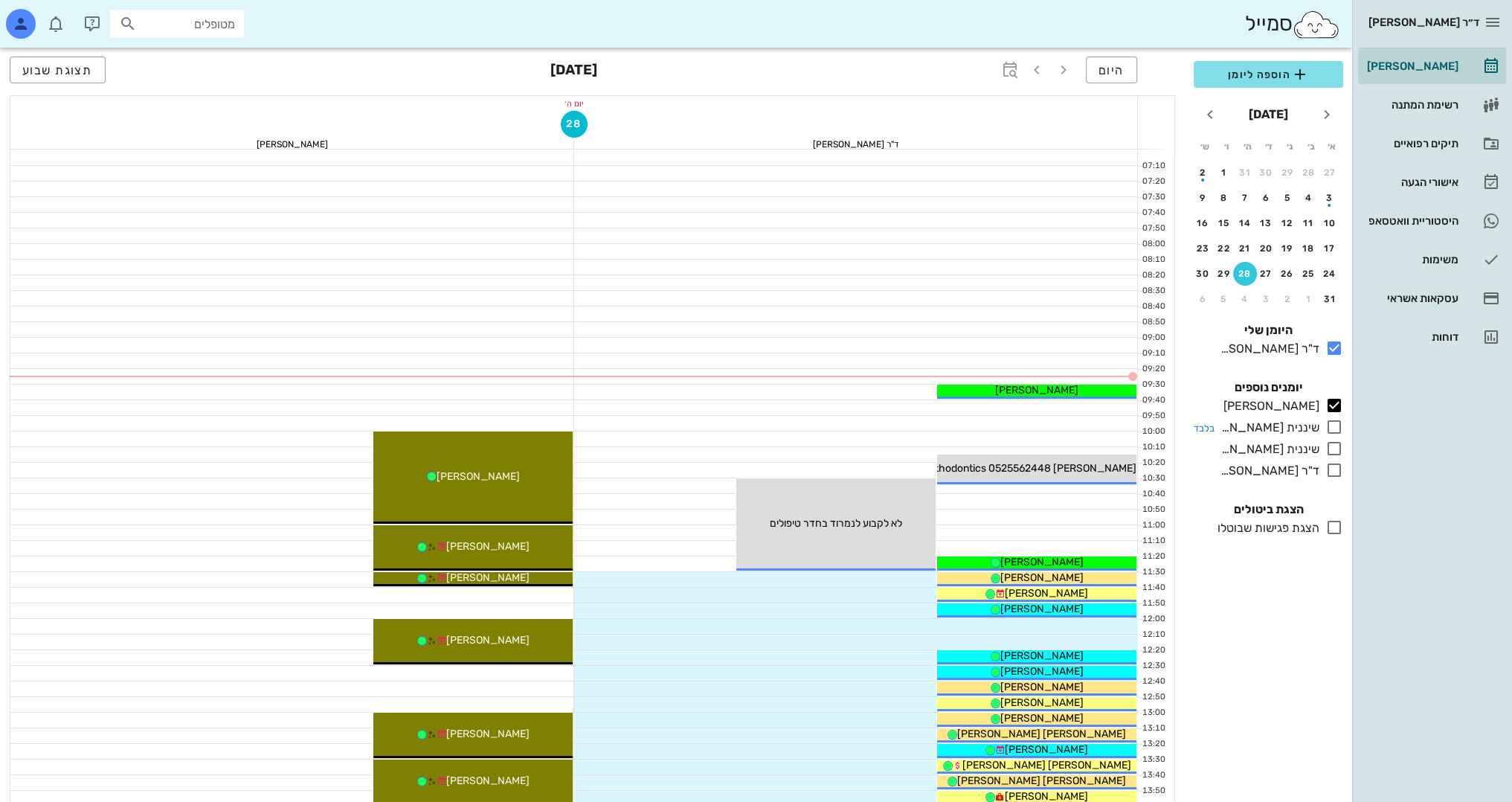
click at [1336, 431] on icon at bounding box center [1334, 428] width 18 height 18
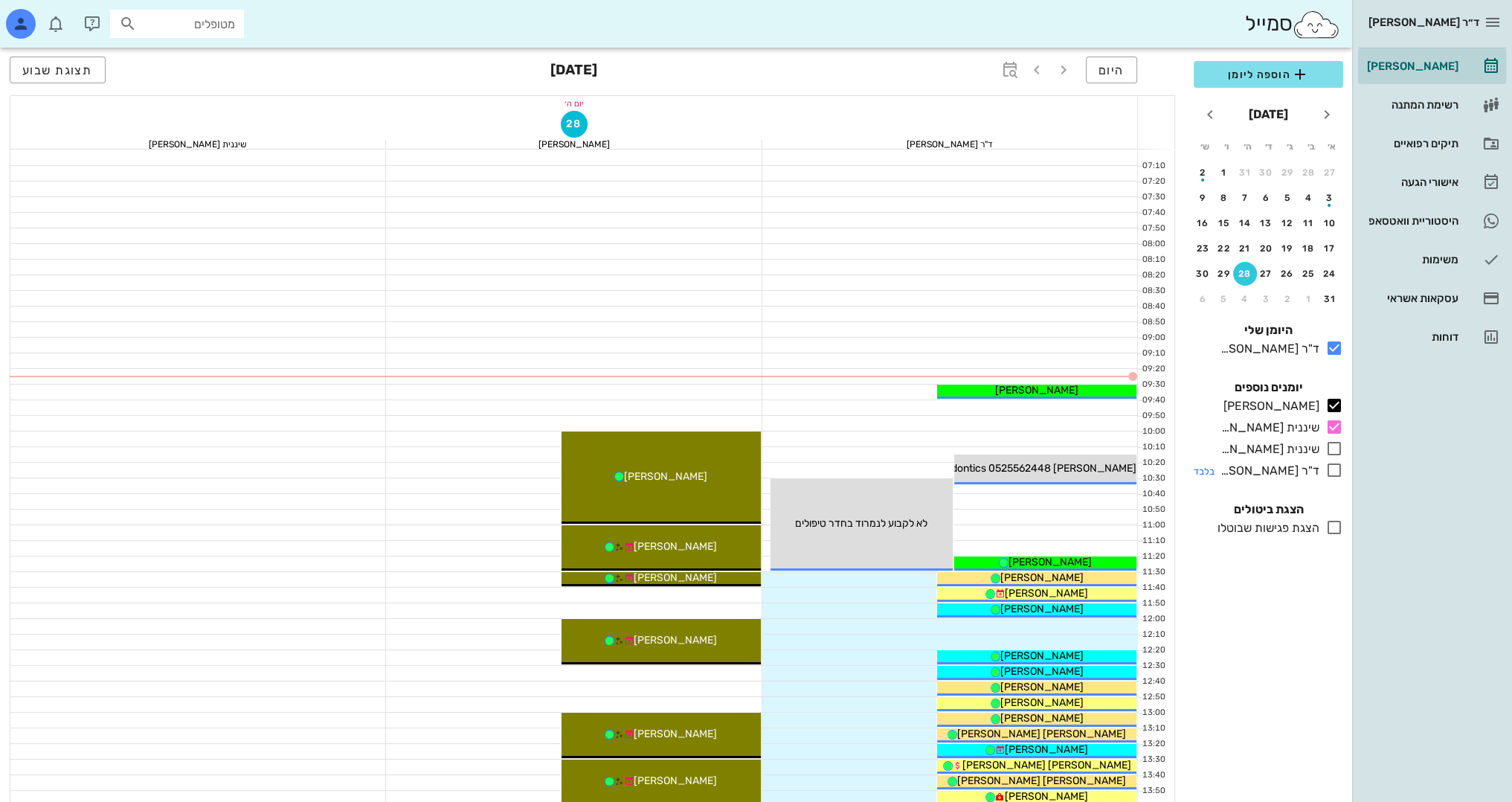
click at [1331, 466] on icon at bounding box center [1334, 471] width 18 height 18
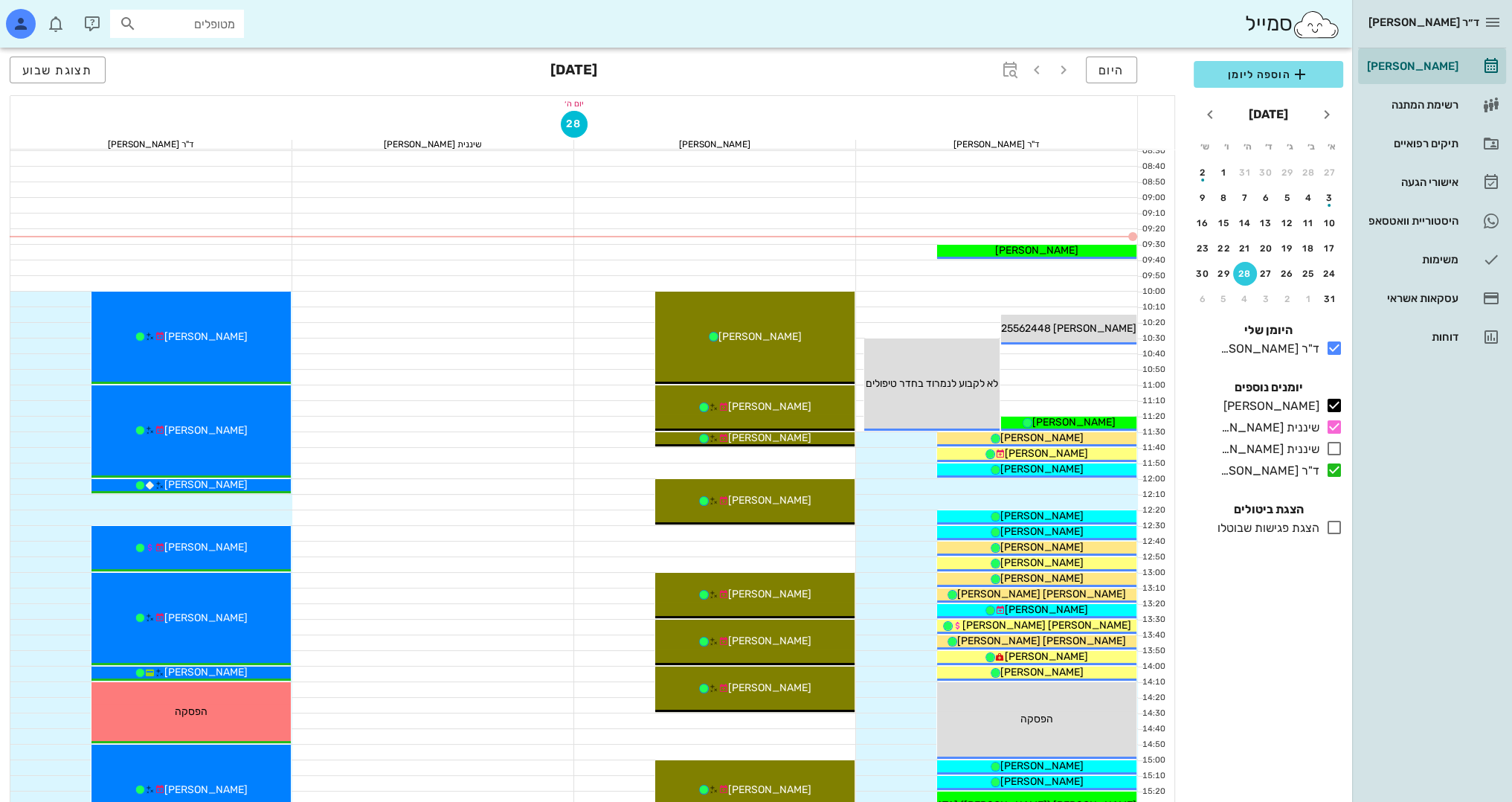
scroll to position [138, 0]
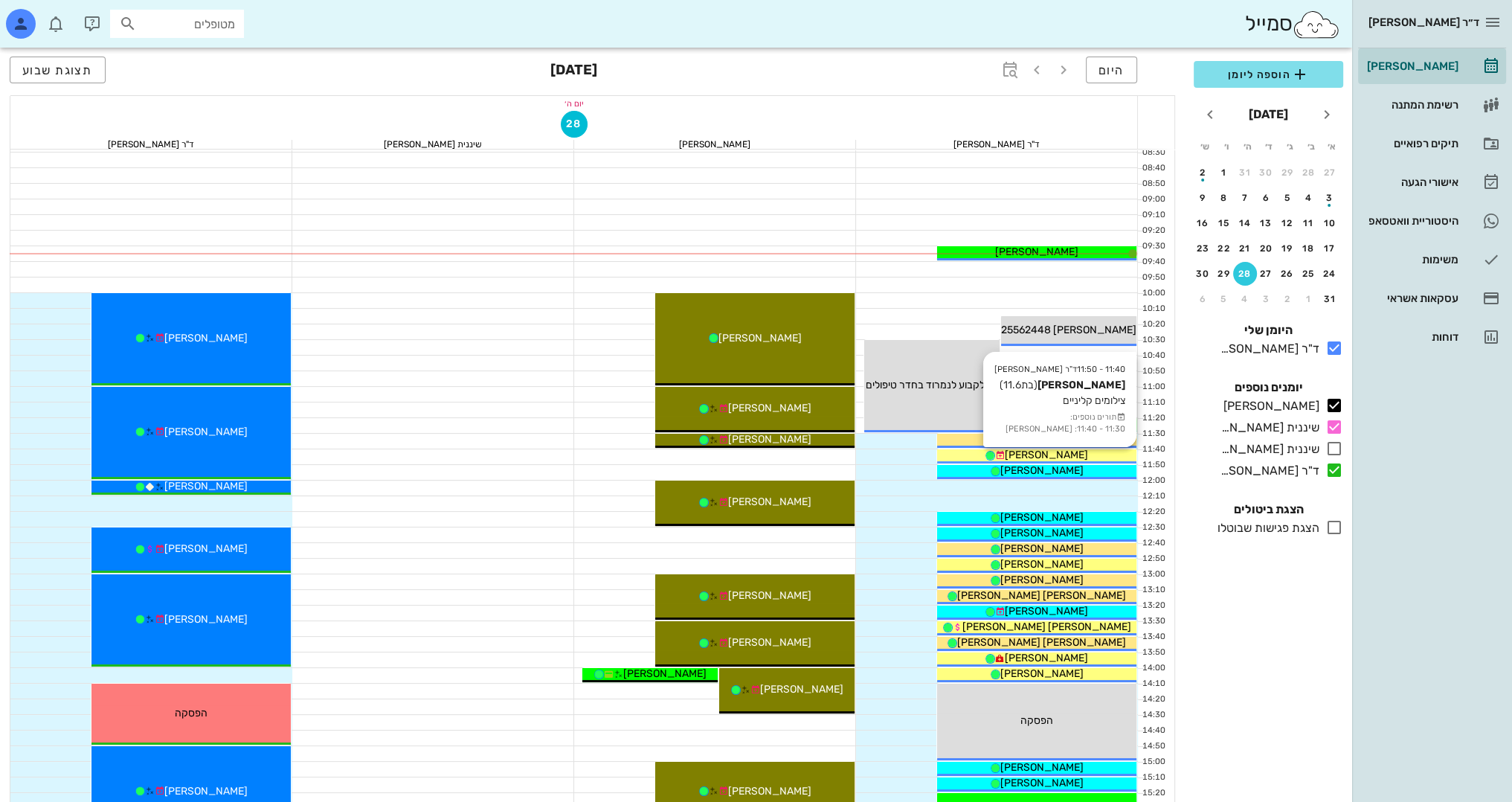
click at [975, 451] on div "[PERSON_NAME]" at bounding box center [1037, 455] width 199 height 15
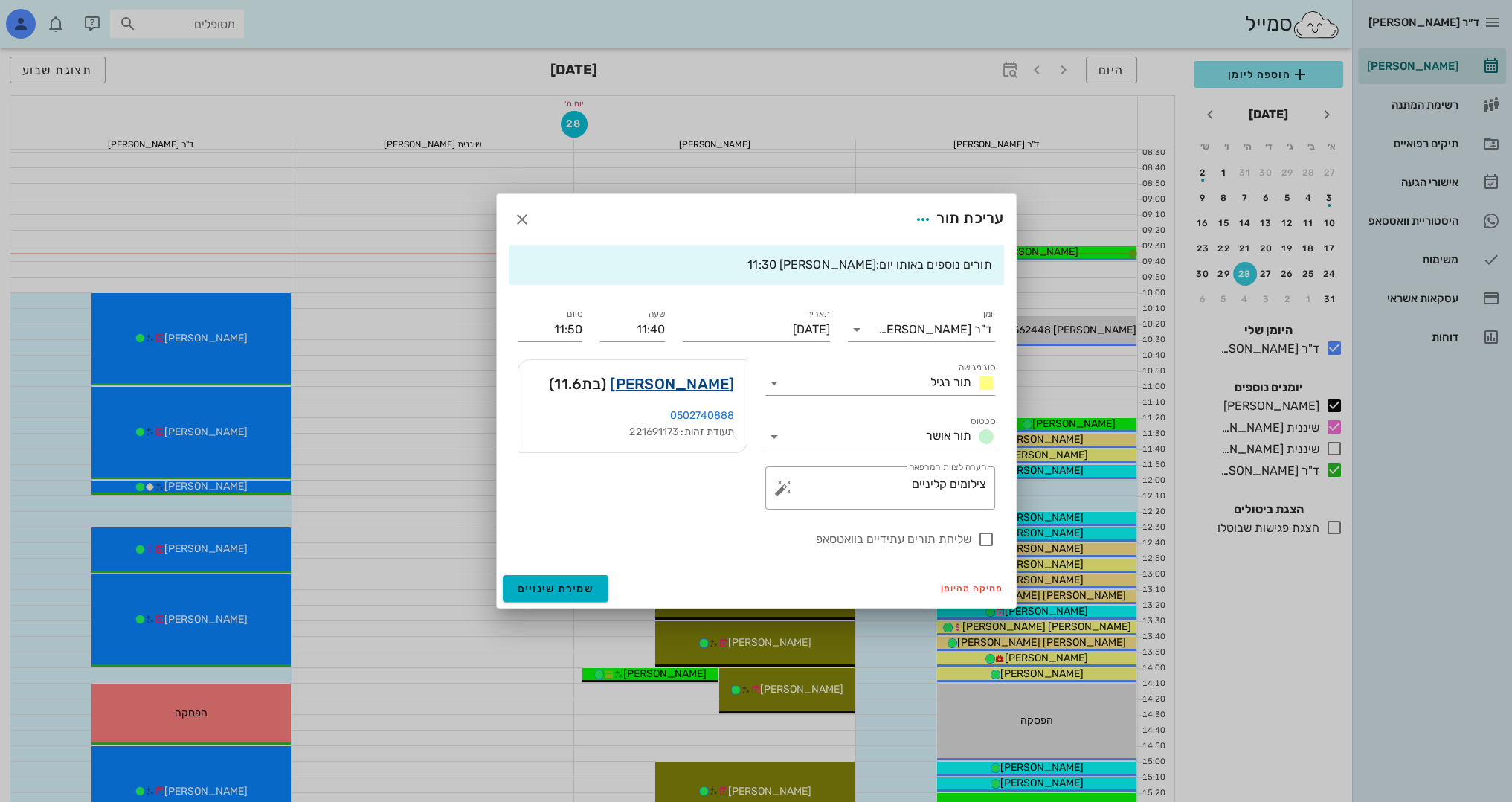
click at [708, 380] on link "ליבי מיינצר" at bounding box center [673, 384] width 124 height 23
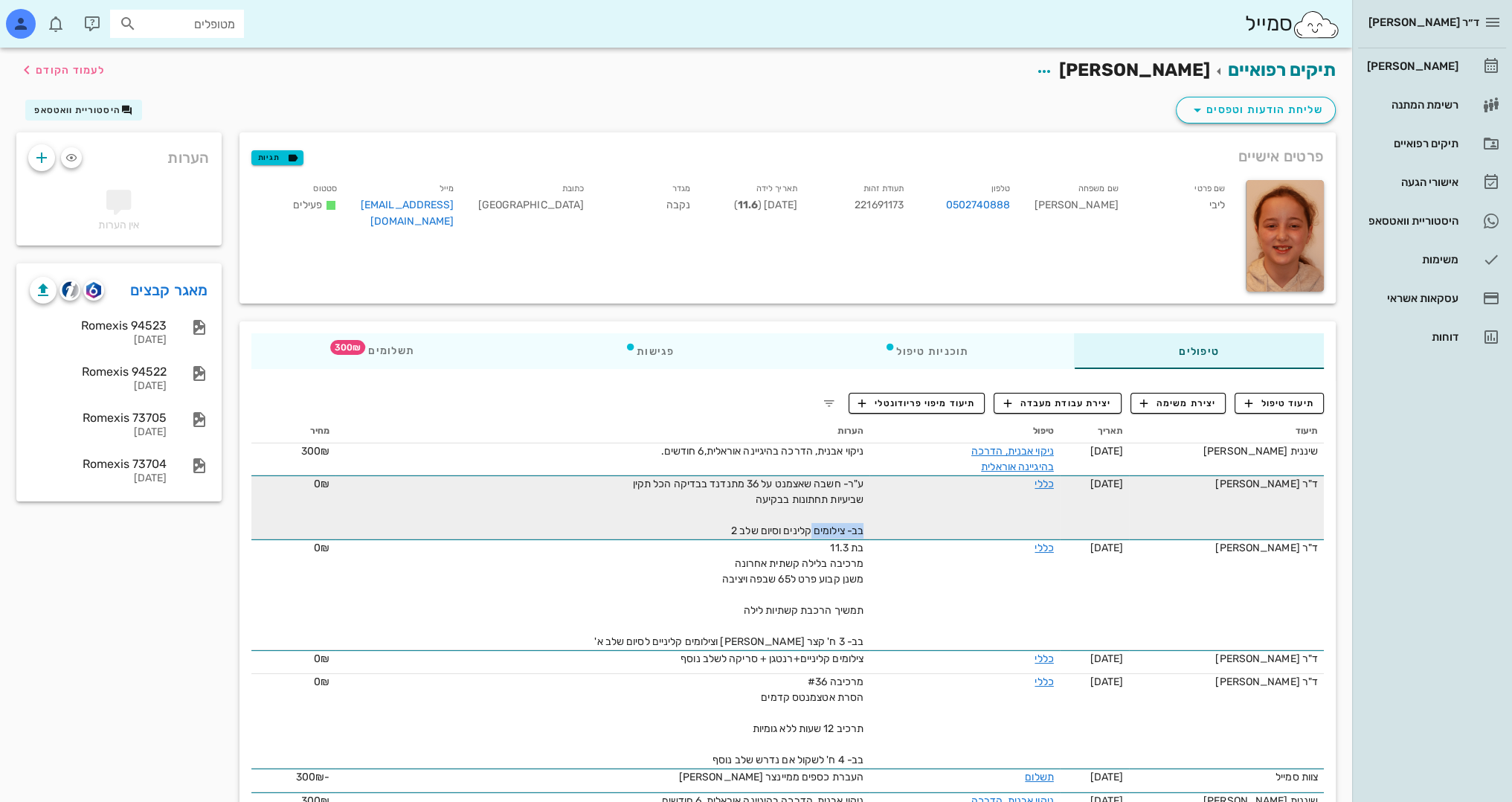
drag, startPoint x: 814, startPoint y: 530, endPoint x: 696, endPoint y: 506, distance: 120.4
click at [696, 506] on div "ע"ר- חשבה שאצמנט על 36 מתנדנד בבדיקה הכל תקין שביעיות תחתונות בבקיעה בב- צילומי…" at bounding box center [696, 507] width 334 height 62
click at [853, 497] on span "ע"ר- חשבה שאצמנט על 36 מתנדנד בבדיקה הכל תקין שביעיות תחתונות בבקיעה בב- צילומי…" at bounding box center [748, 508] width 232 height 60
drag, startPoint x: 839, startPoint y: 528, endPoint x: 732, endPoint y: 532, distance: 107.1
click at [732, 532] on span "ע"ר- חשבה שאצמנט על 36 מתנדנד בבדיקה הכל תקין שביעיות תחתונות בבקיעה בב- צילומי…" at bounding box center [748, 508] width 232 height 60
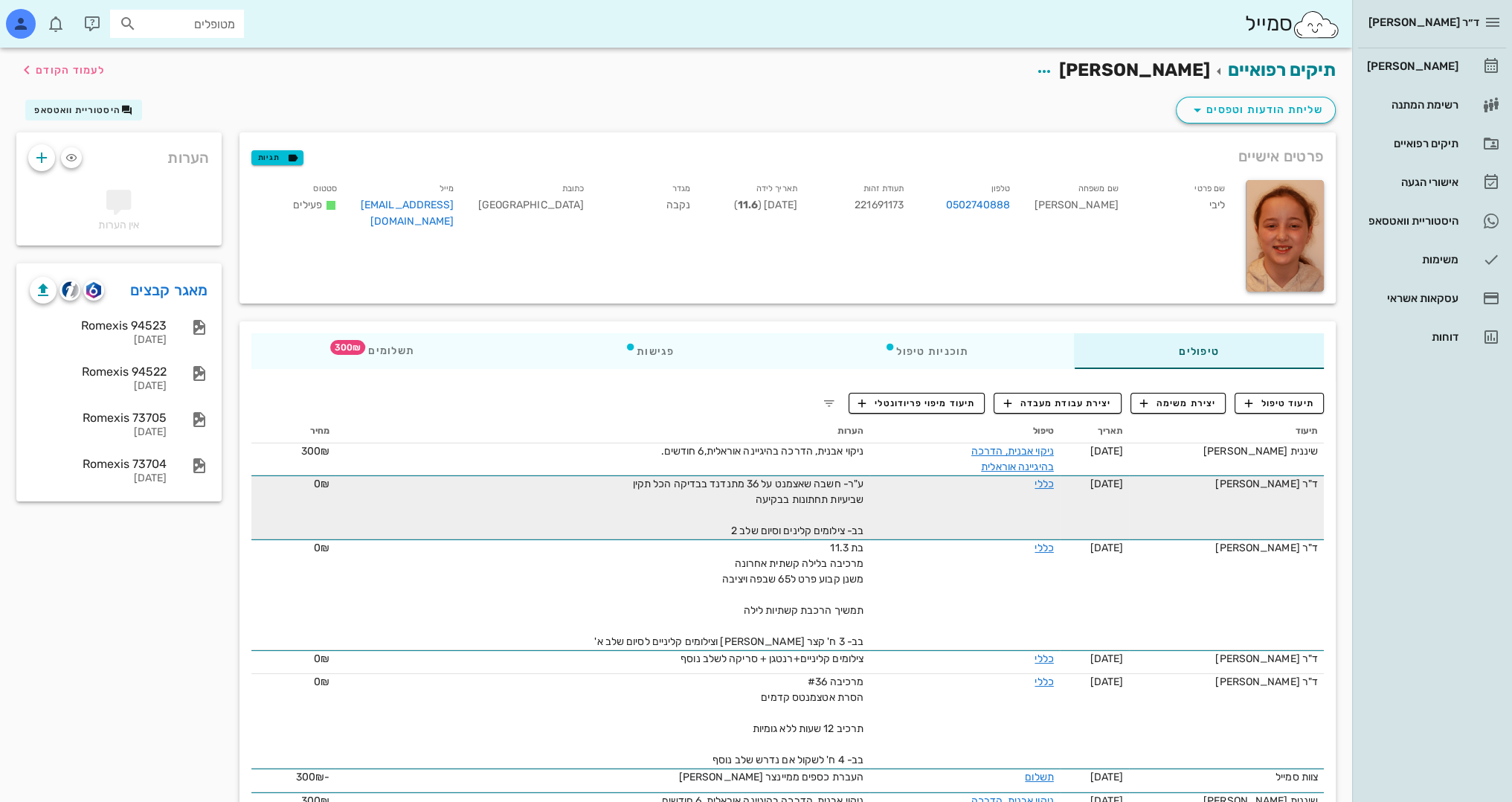
click at [836, 502] on span "ע"ר- חשבה שאצמנט על 36 מתנדנד בבדיקה הכל תקין שביעיות תחתונות בבקיעה בב- צילומי…" at bounding box center [748, 508] width 232 height 60
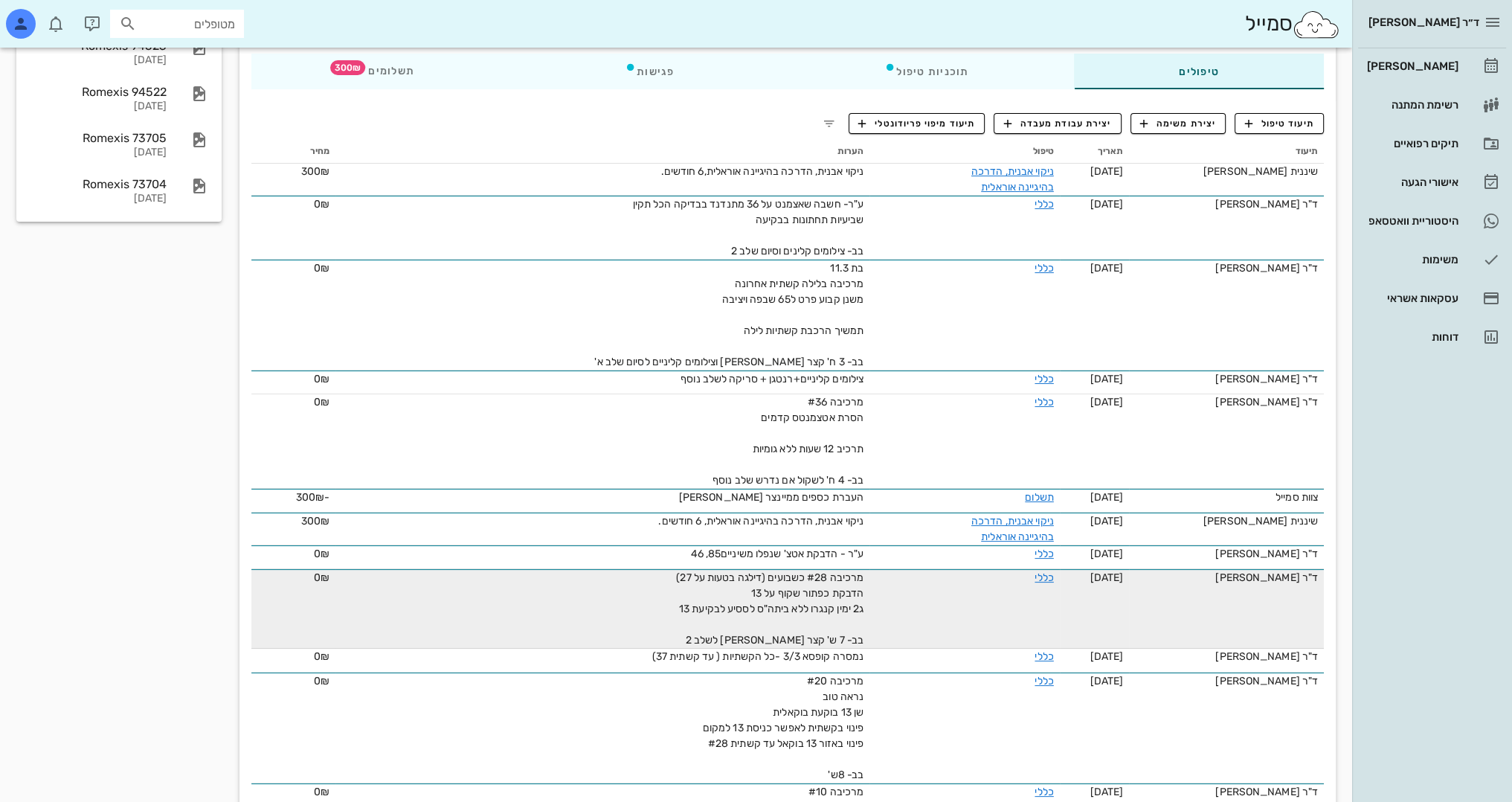
scroll to position [298, 0]
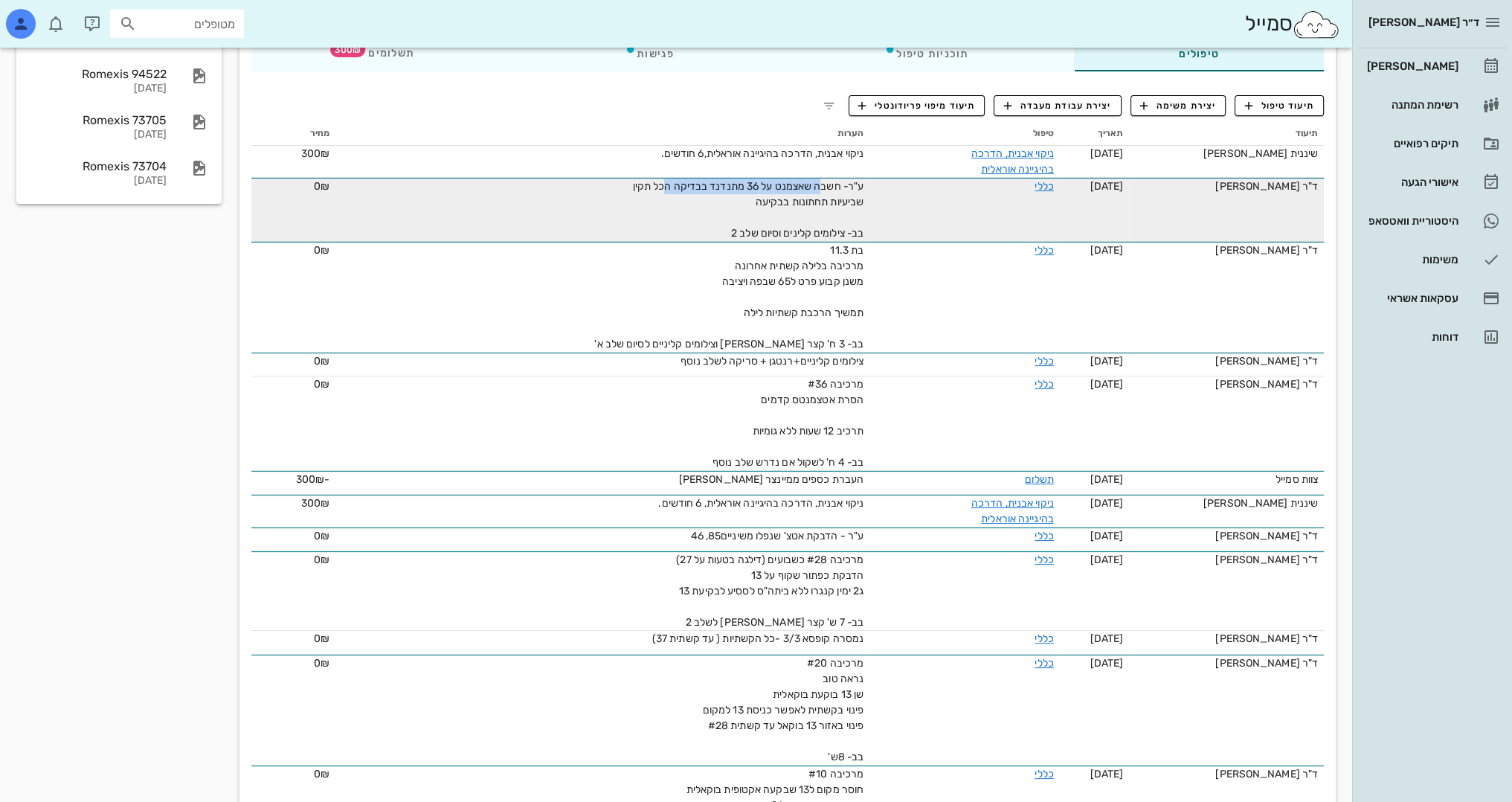
drag, startPoint x: 823, startPoint y: 184, endPoint x: 666, endPoint y: 189, distance: 157.1
click at [666, 189] on span "ע"ר- חשבה שאצמנט על 36 מתנדנד בבדיקה הכל תקין שביעיות תחתונות בבקיעה בב- צילומי…" at bounding box center [748, 210] width 232 height 60
click at [828, 191] on span "ע"ר- חשבה שאצמנט על 36 מתנדנד בבדיקה הכל תקין שביעיות תחתונות בבקיעה בב- צילומי…" at bounding box center [748, 210] width 232 height 60
drag, startPoint x: 858, startPoint y: 207, endPoint x: 781, endPoint y: 206, distance: 77.0
click at [781, 206] on div "ע"ר- חשבה שאצמנט על 36 מתנדנד בבדיקה הכל תקין שביעיות תחתונות בבקיעה בב- צילומי…" at bounding box center [696, 209] width 334 height 62
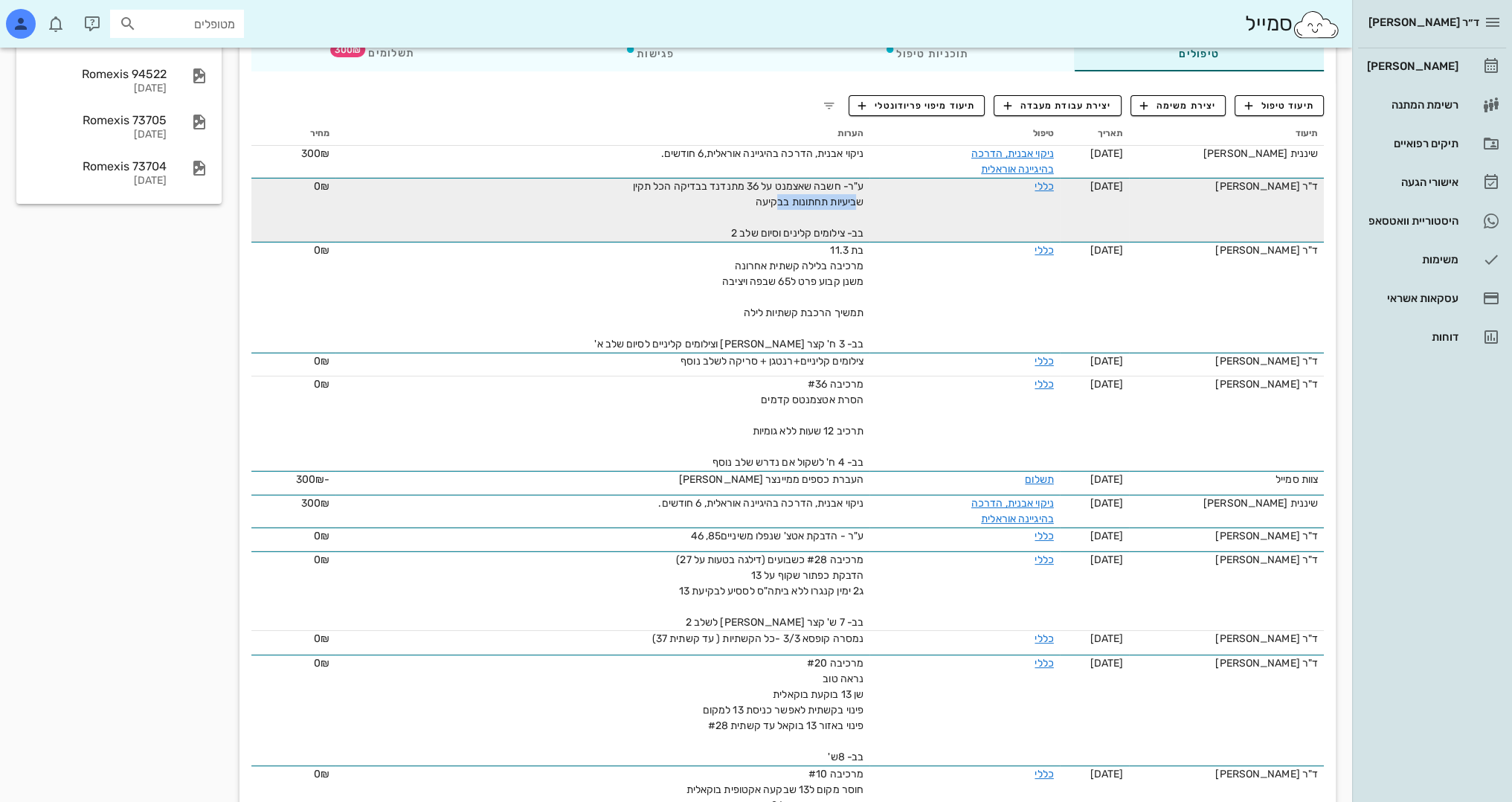
click at [839, 202] on span "ע"ר- חשבה שאצמנט על 36 מתנדנד בבדיקה הכל תקין שביעיות תחתונות בבקיעה בב- צילומי…" at bounding box center [748, 210] width 232 height 60
drag, startPoint x: 848, startPoint y: 232, endPoint x: 717, endPoint y: 232, distance: 131.0
click at [717, 232] on div "ע"ר- חשבה שאצמנט על 36 מתנדנד בבדיקה הכל תקין שביעיות תחתונות בבקיעה בב- צילומי…" at bounding box center [696, 209] width 334 height 62
click at [783, 236] on span "ע"ר- חשבה שאצמנט על 36 מתנדנד בבדיקה הכל תקין שביעיות תחתונות בבקיעה בב- צילומי…" at bounding box center [748, 210] width 232 height 60
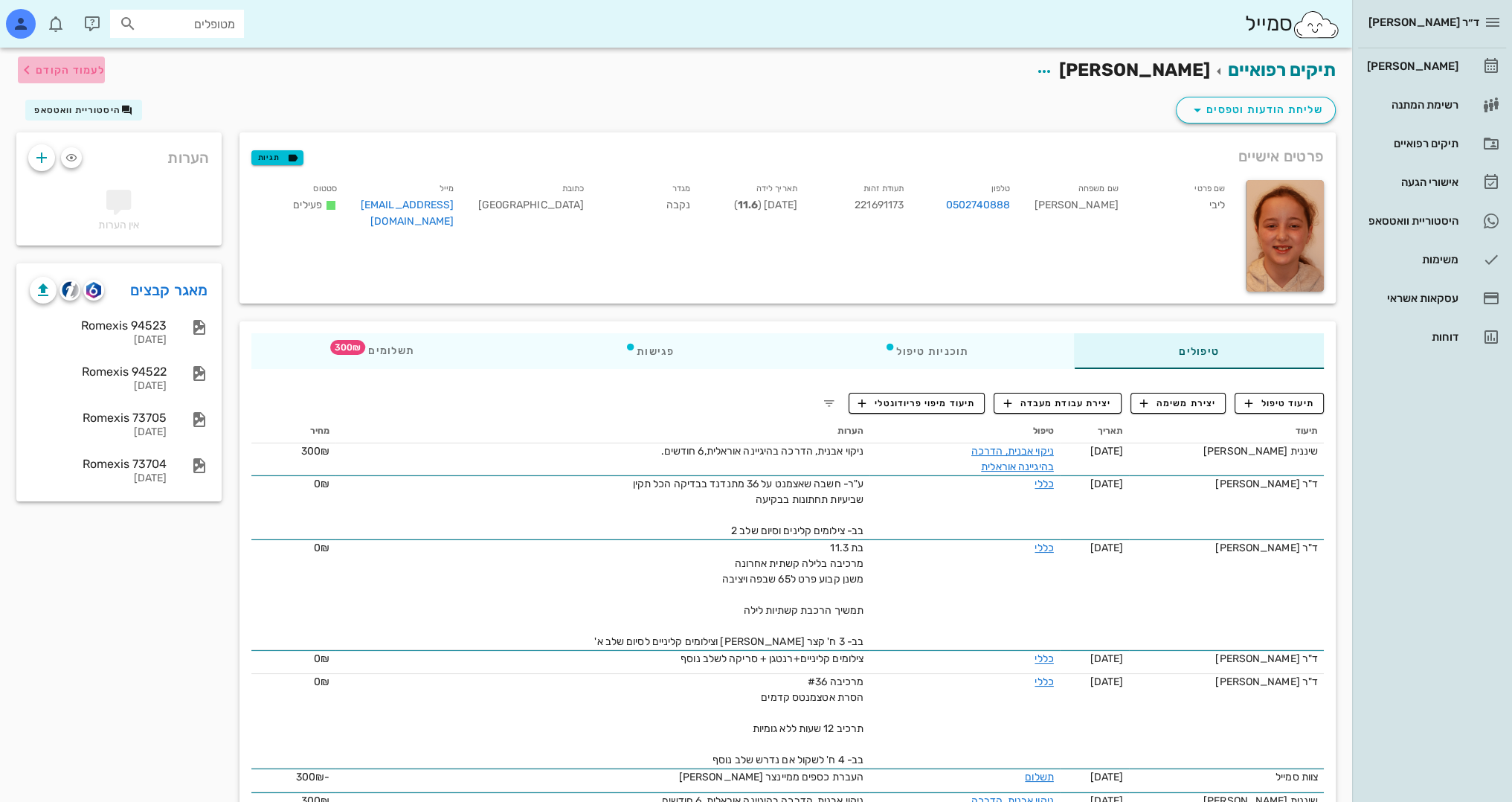
click at [53, 73] on span "לעמוד הקודם" at bounding box center [70, 70] width 69 height 13
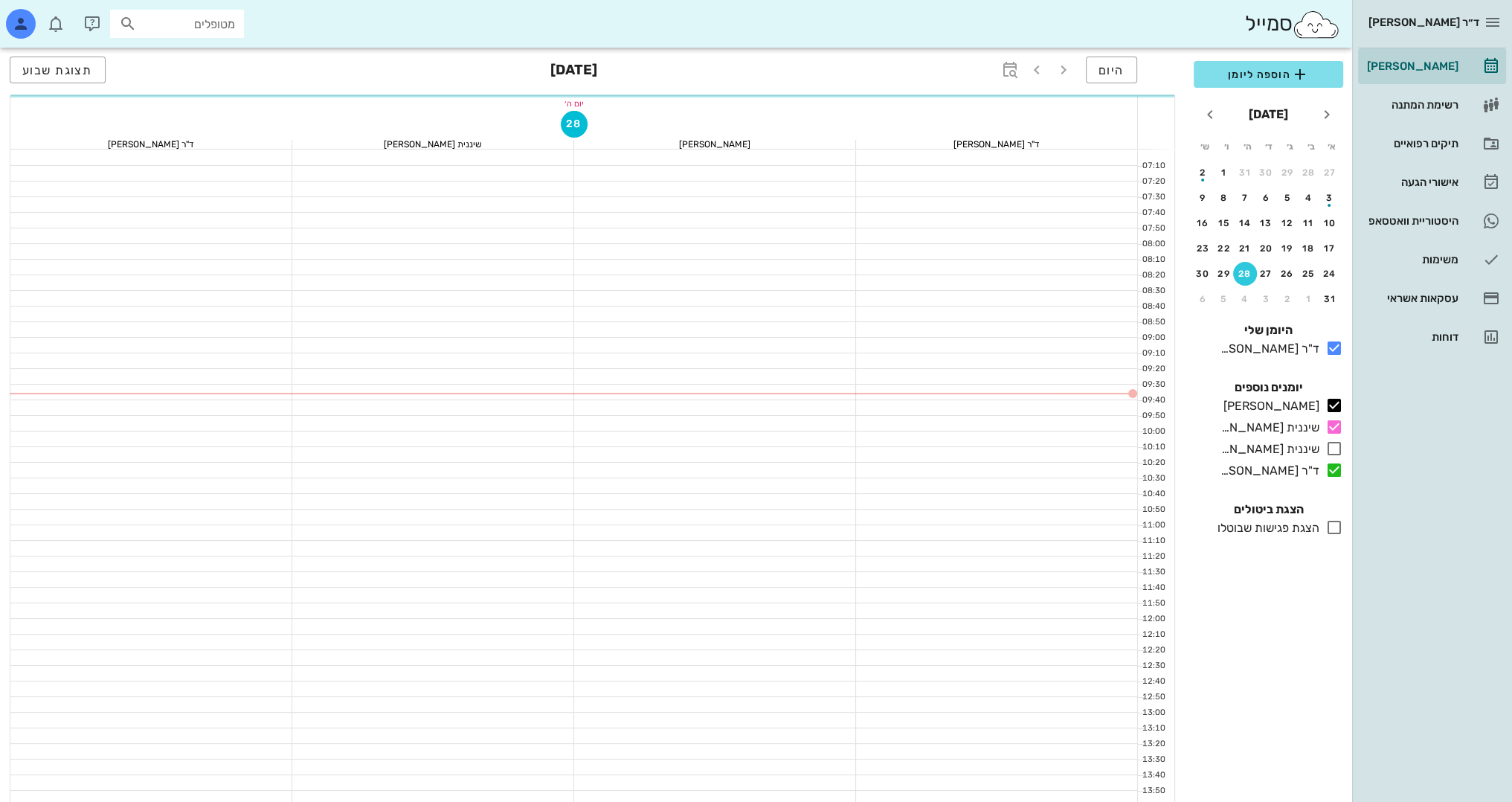
scroll to position [138, 0]
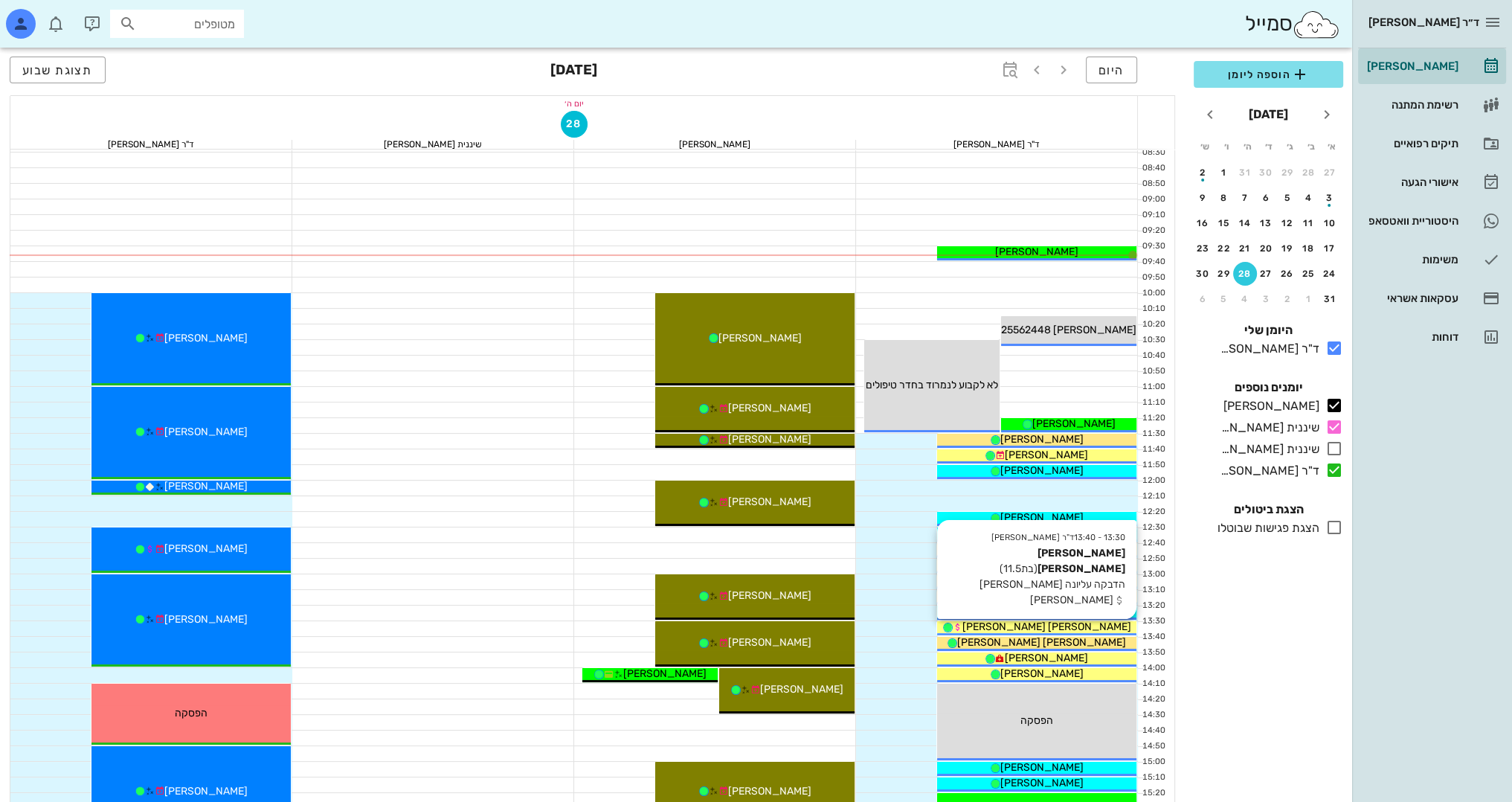
click at [1032, 627] on span "[PERSON_NAME] [PERSON_NAME]" at bounding box center [1047, 627] width 169 height 13
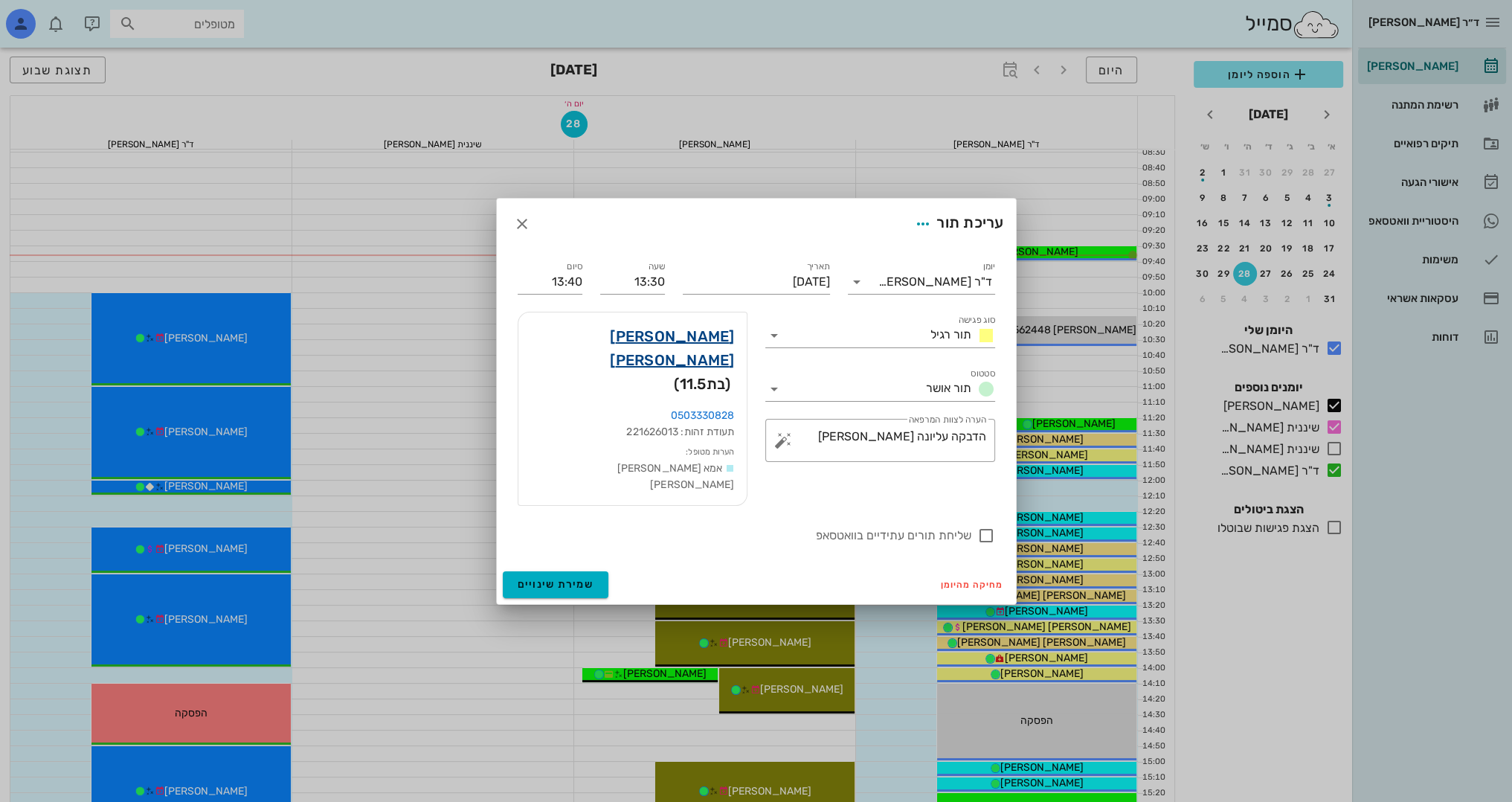
click at [700, 361] on link "אורי ori ביטון" at bounding box center [632, 348] width 205 height 48
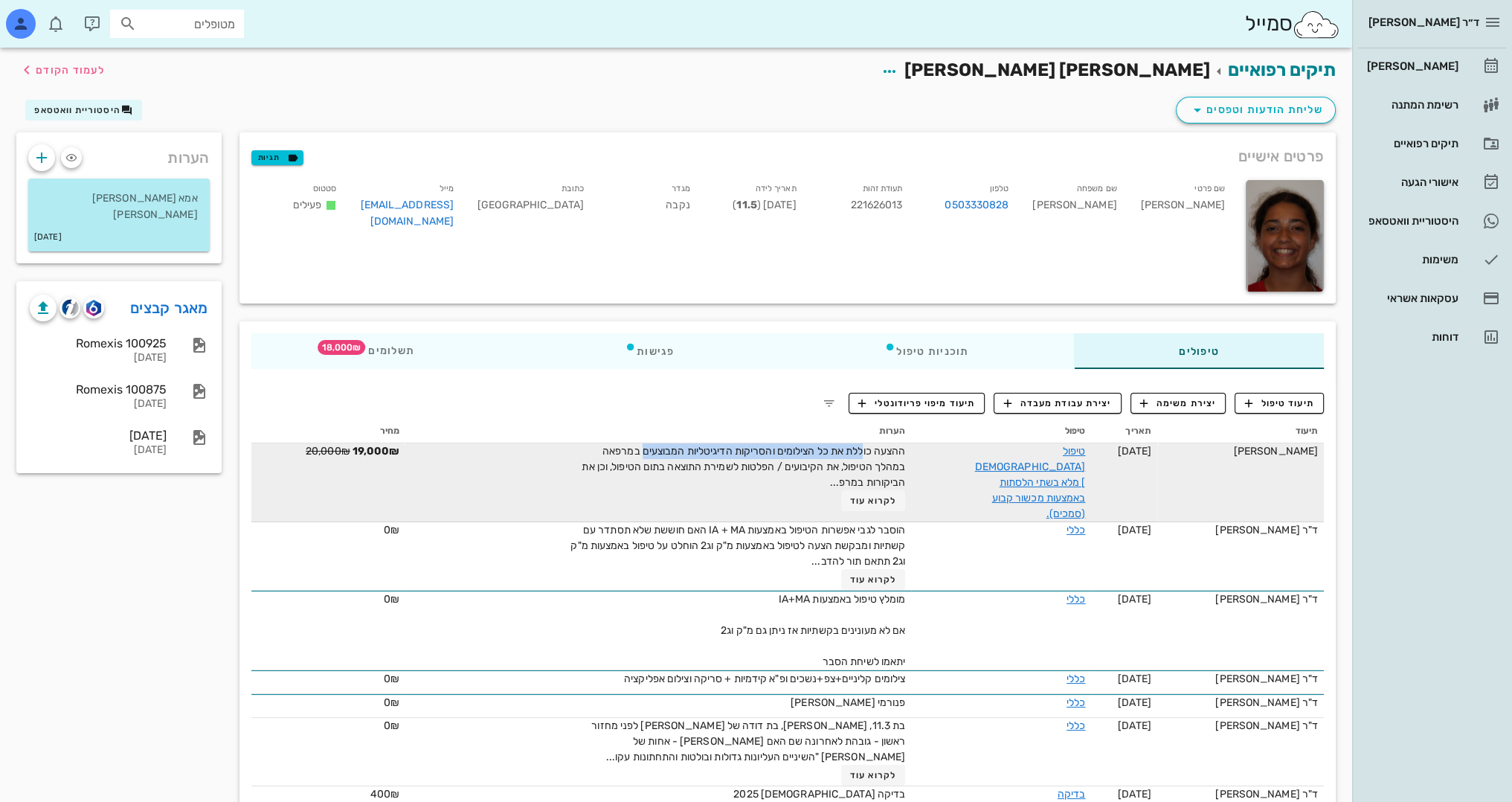
drag, startPoint x: 854, startPoint y: 456, endPoint x: 640, endPoint y: 458, distance: 214.0
click at [631, 453] on span "ההצעה כוללת את כל הצילומים והסריקות הדיגיטליות המבוצעים במרפאה במהלך הטיפול, את…" at bounding box center [743, 466] width 324 height 44
click at [796, 469] on span "ההצעה כוללת את כל הצילומים והסריקות הדיגיטליות המבוצעים במרפאה במהלך הטיפול, את…" at bounding box center [743, 466] width 324 height 44
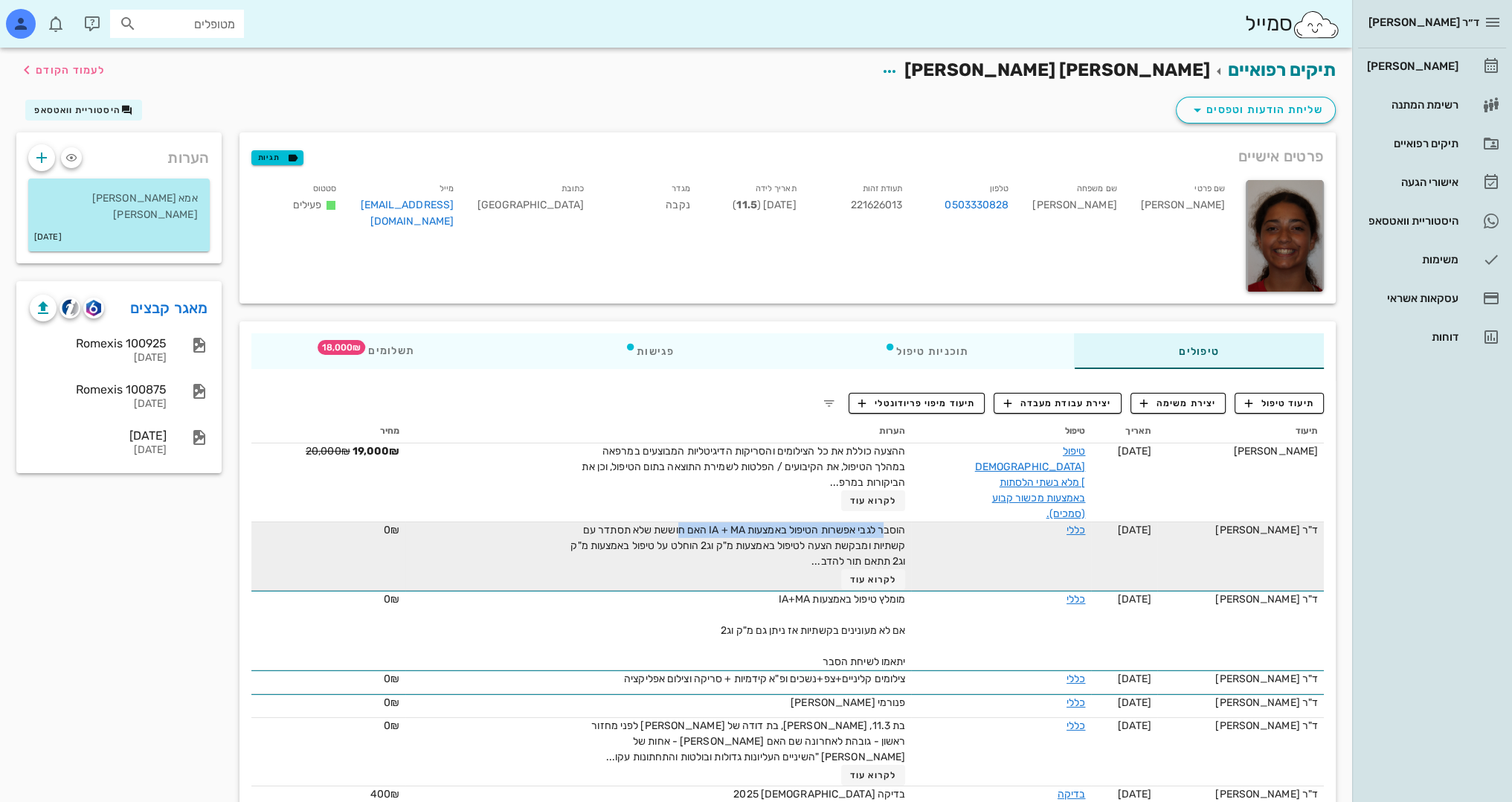
drag, startPoint x: 873, startPoint y: 520, endPoint x: 685, endPoint y: 520, distance: 188.0
click at [669, 524] on span "הוסבר לגבי אפשרות הטיפול באמצעות IA + MA האם חוששת שלא תסתדר עם קשתיות ומבקשת ה…" at bounding box center [738, 546] width 334 height 44
click at [774, 535] on span "הוסבר לגבי אפשרות הטיפול באמצעות IA + MA האם חוששת שלא תסתדר עם קשתיות ומבקשת ה…" at bounding box center [738, 546] width 334 height 44
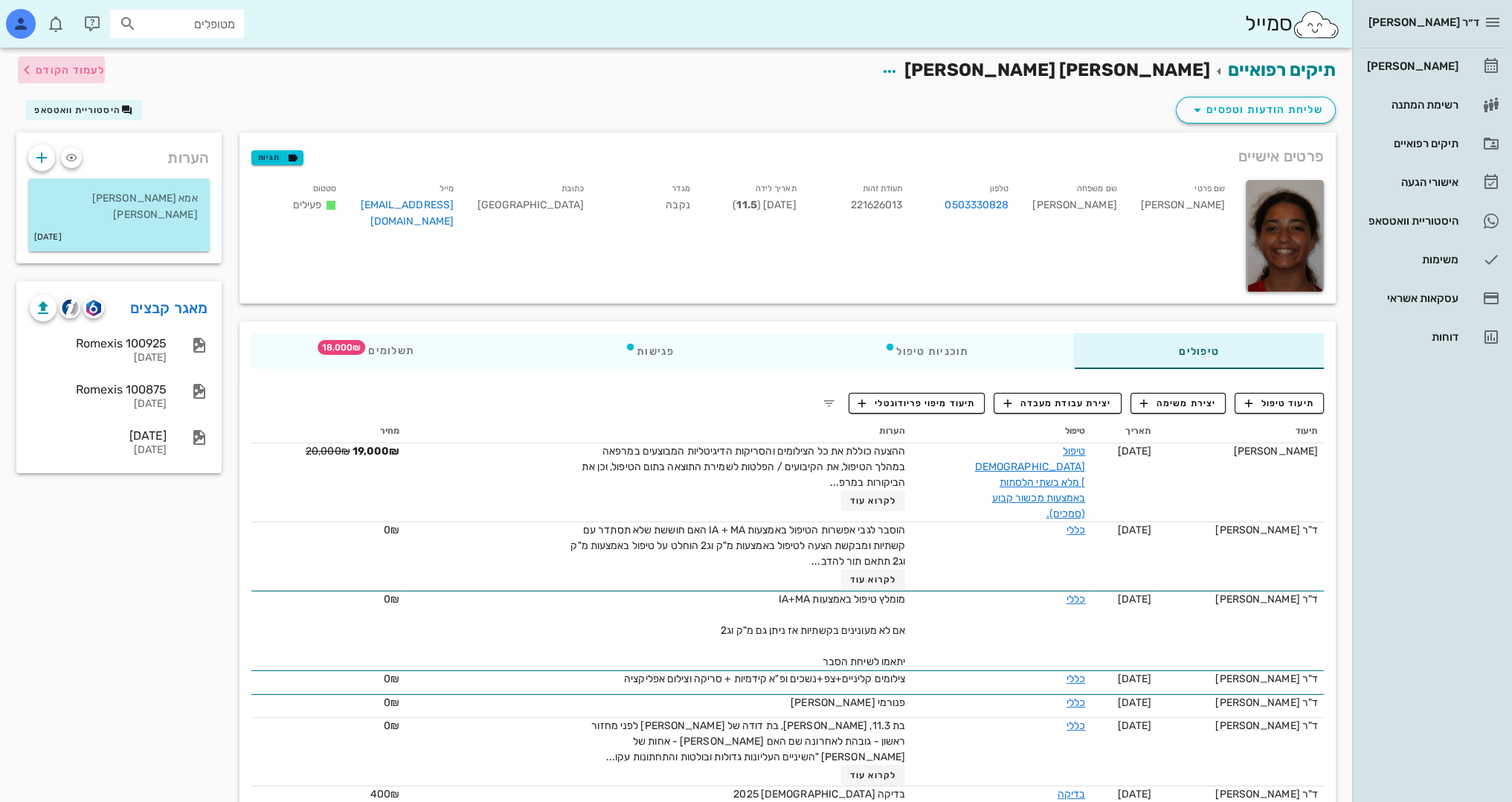
click at [65, 60] on button "לעמוד הקודם" at bounding box center [61, 70] width 87 height 27
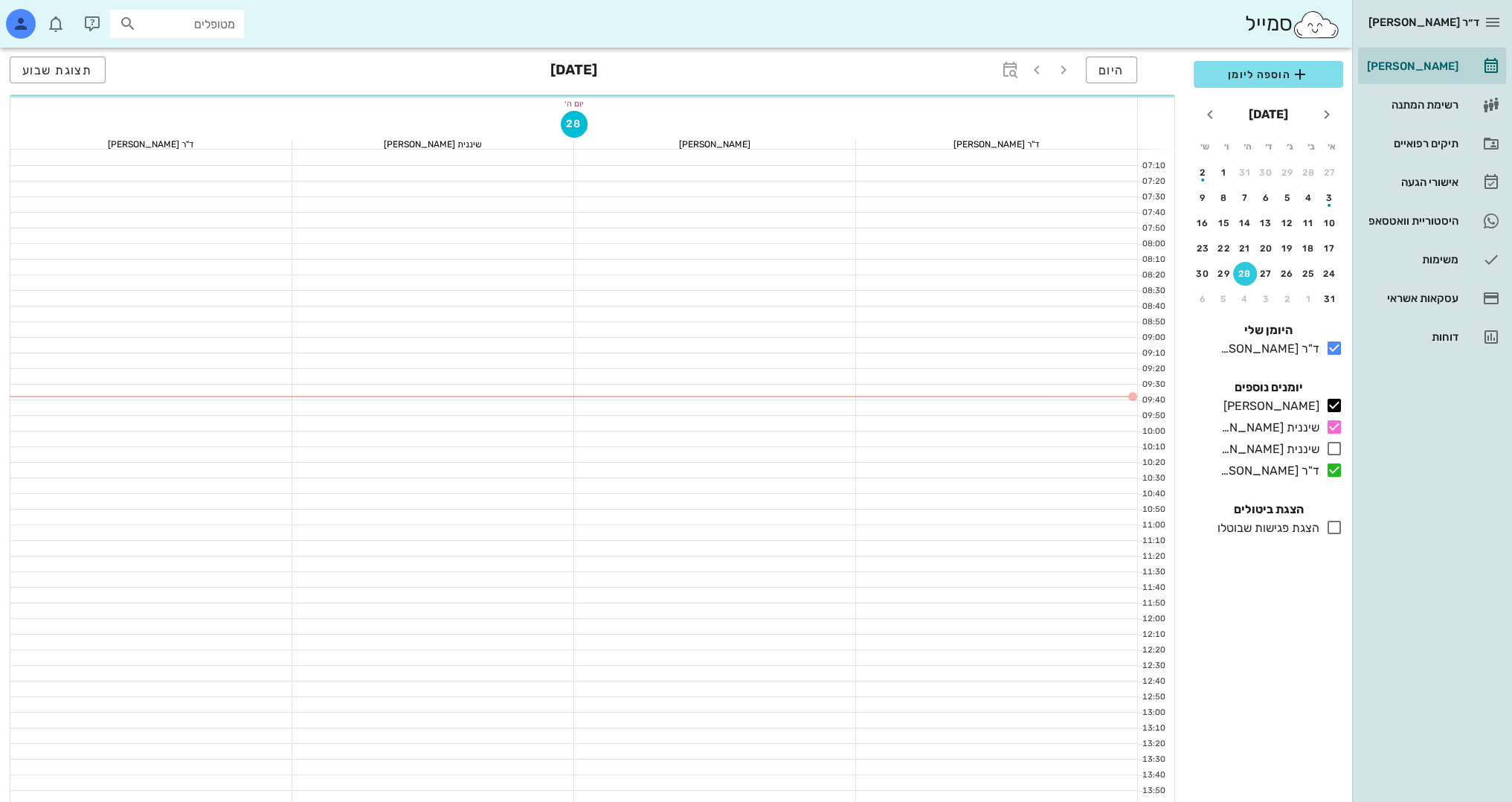
scroll to position [138, 0]
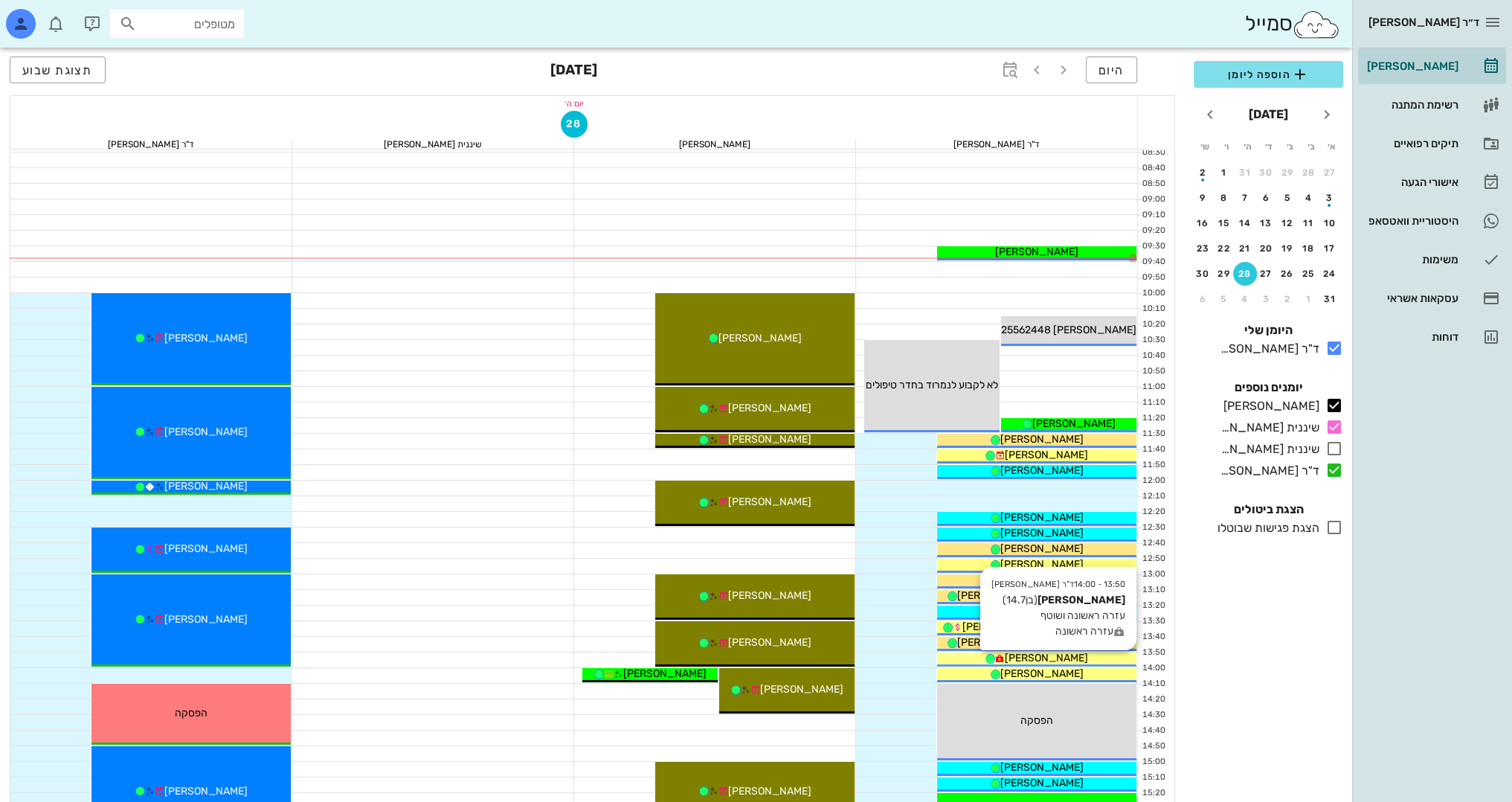
click at [1097, 662] on div "[PERSON_NAME]" at bounding box center [1037, 658] width 199 height 15
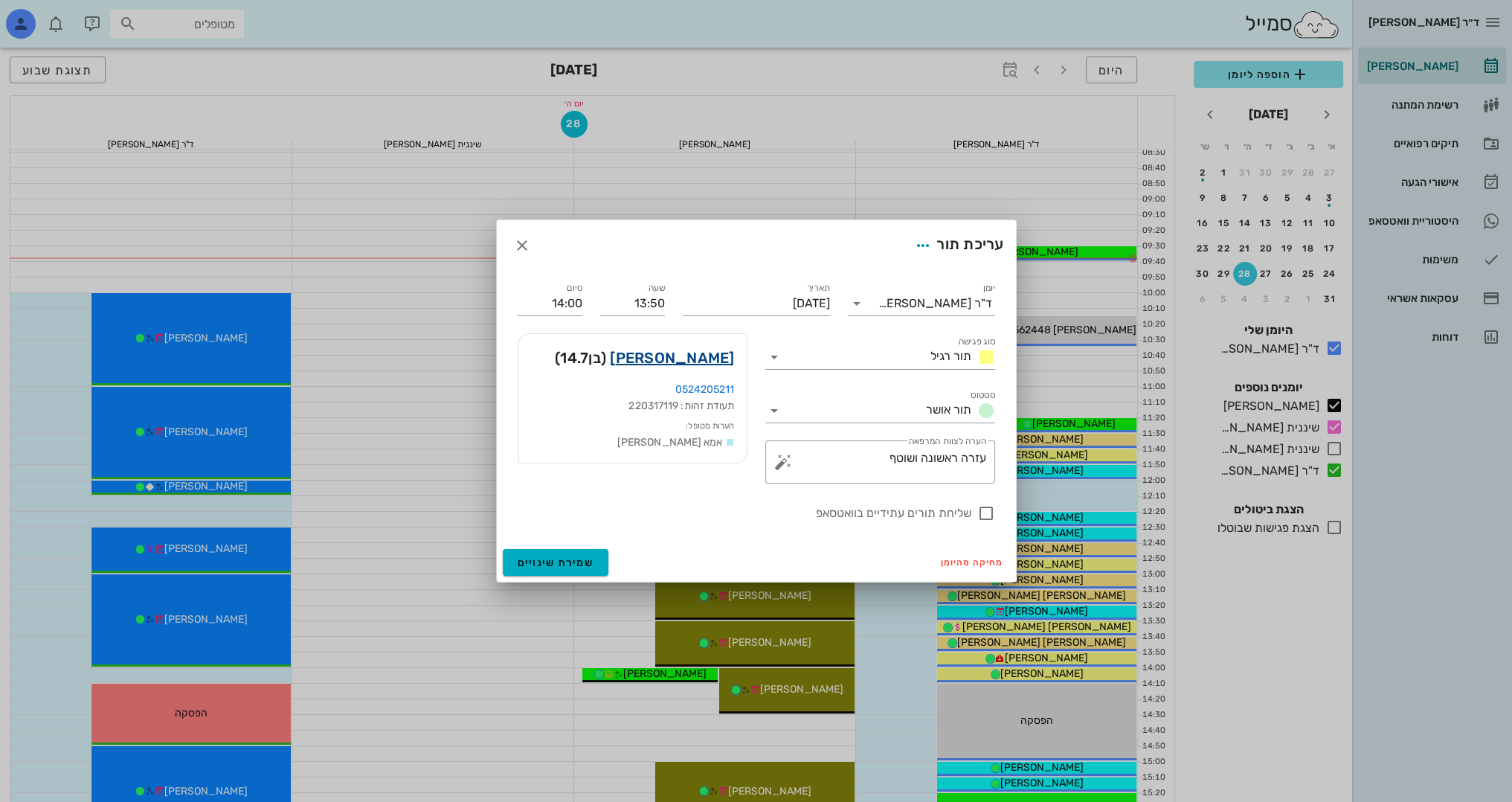
click at [725, 362] on link "קאי לב" at bounding box center [673, 358] width 124 height 23
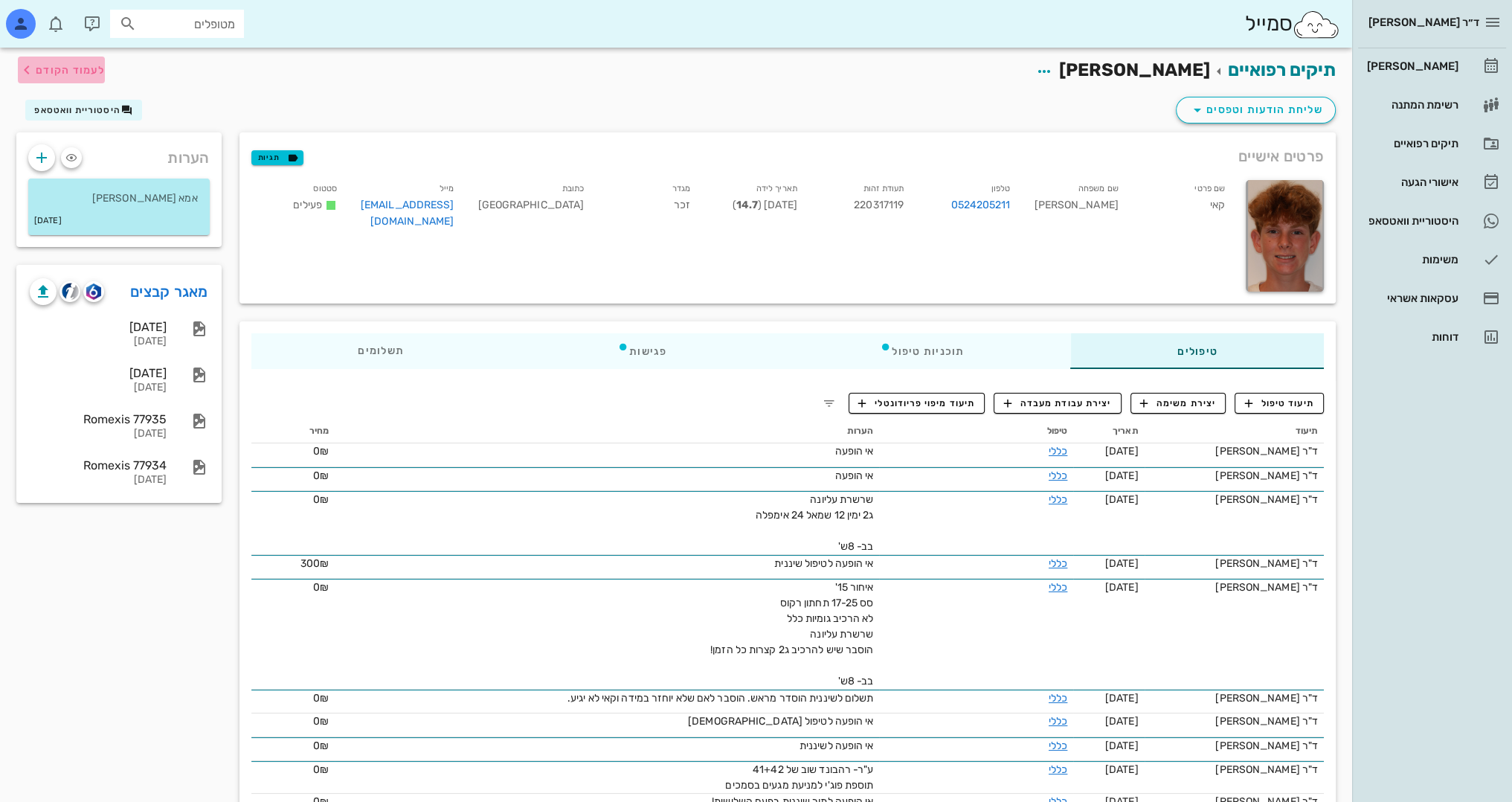
click at [83, 78] on span "לעמוד הקודם" at bounding box center [61, 70] width 87 height 18
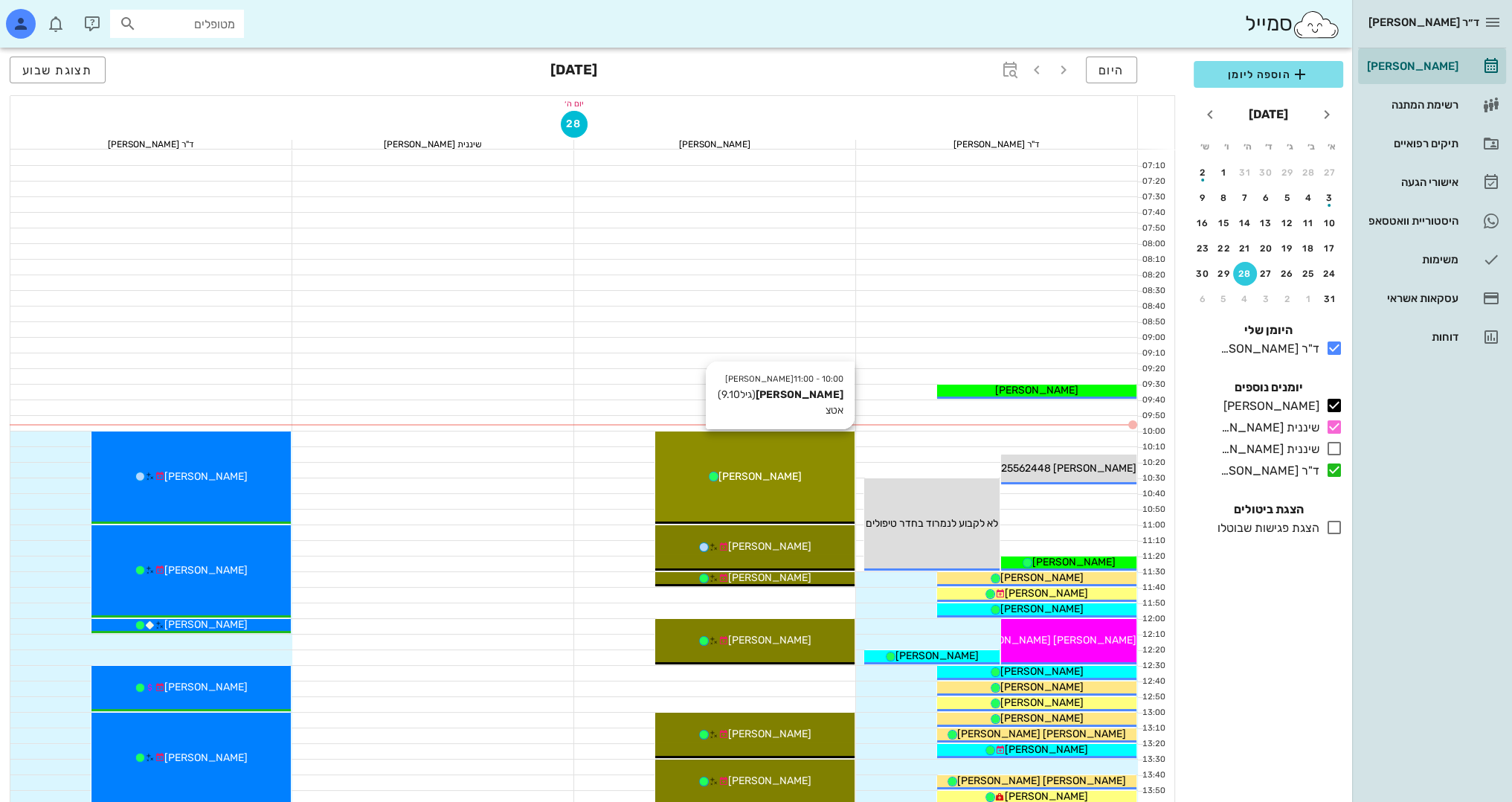
click at [765, 485] on div "10:00 - 11:00 יומן מרפאה תמר שוילי (גיל 9.10 ) אטצ תמר שוילי" at bounding box center [755, 478] width 199 height 92
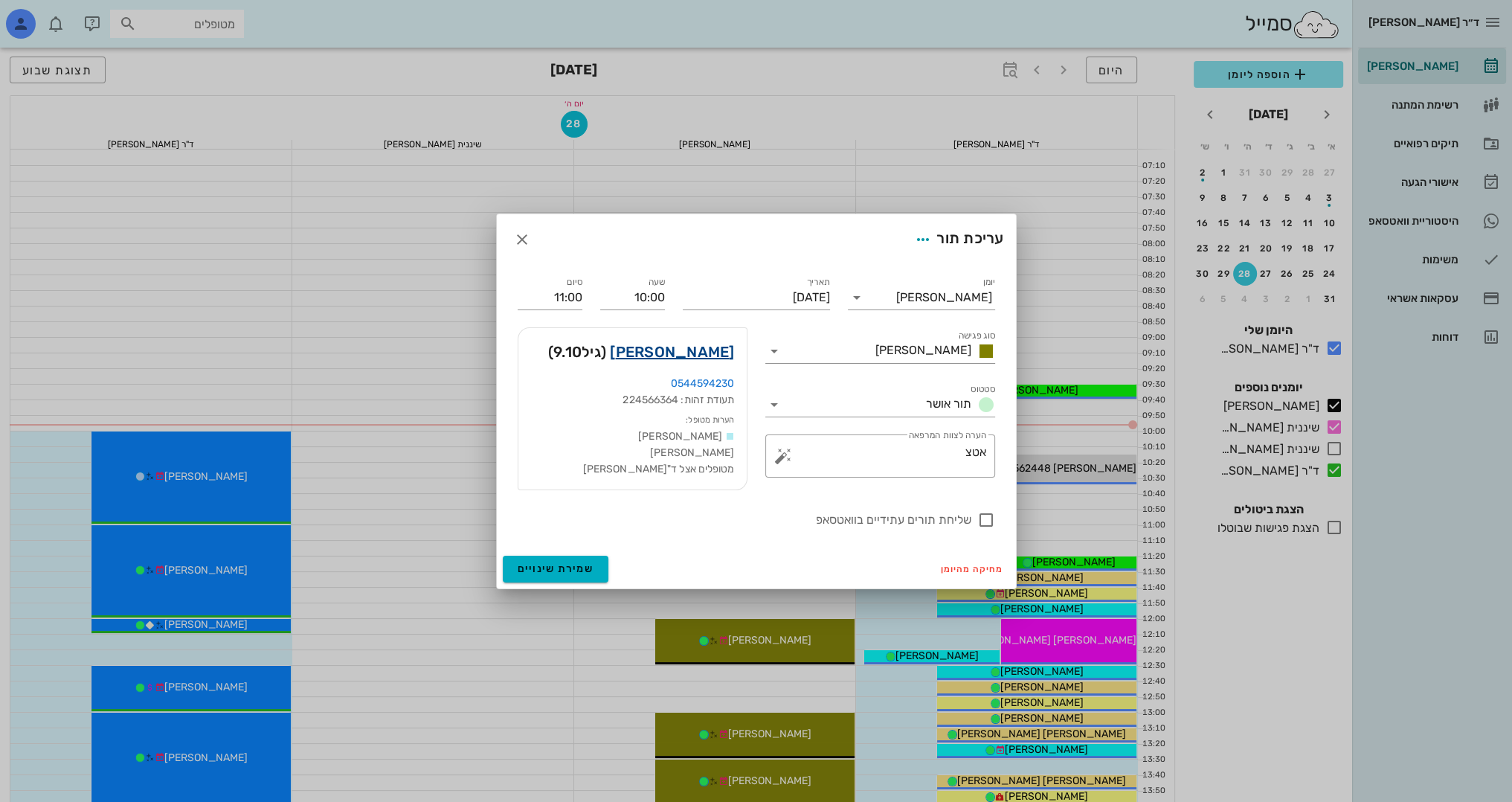
click at [707, 359] on link "תמר שוילי" at bounding box center [673, 352] width 124 height 23
